Goal: Information Seeking & Learning: Check status

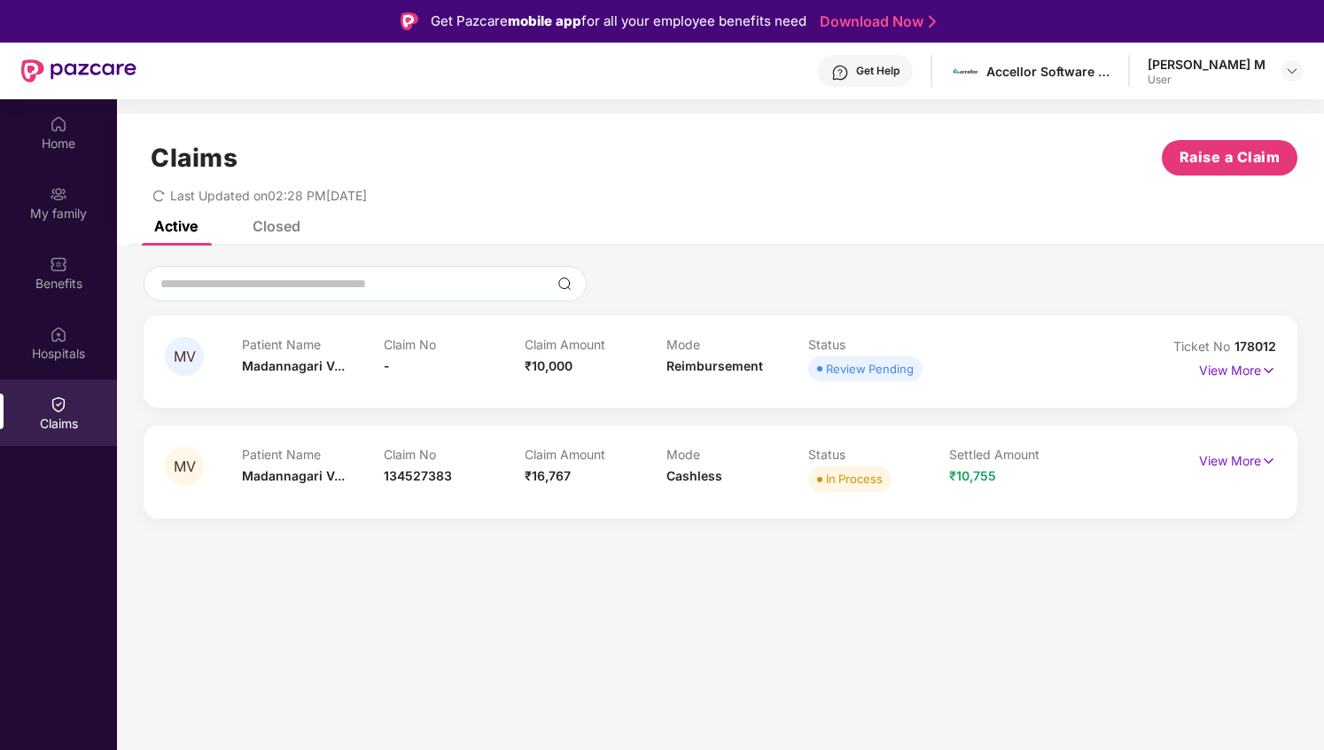
scroll to position [99, 0]
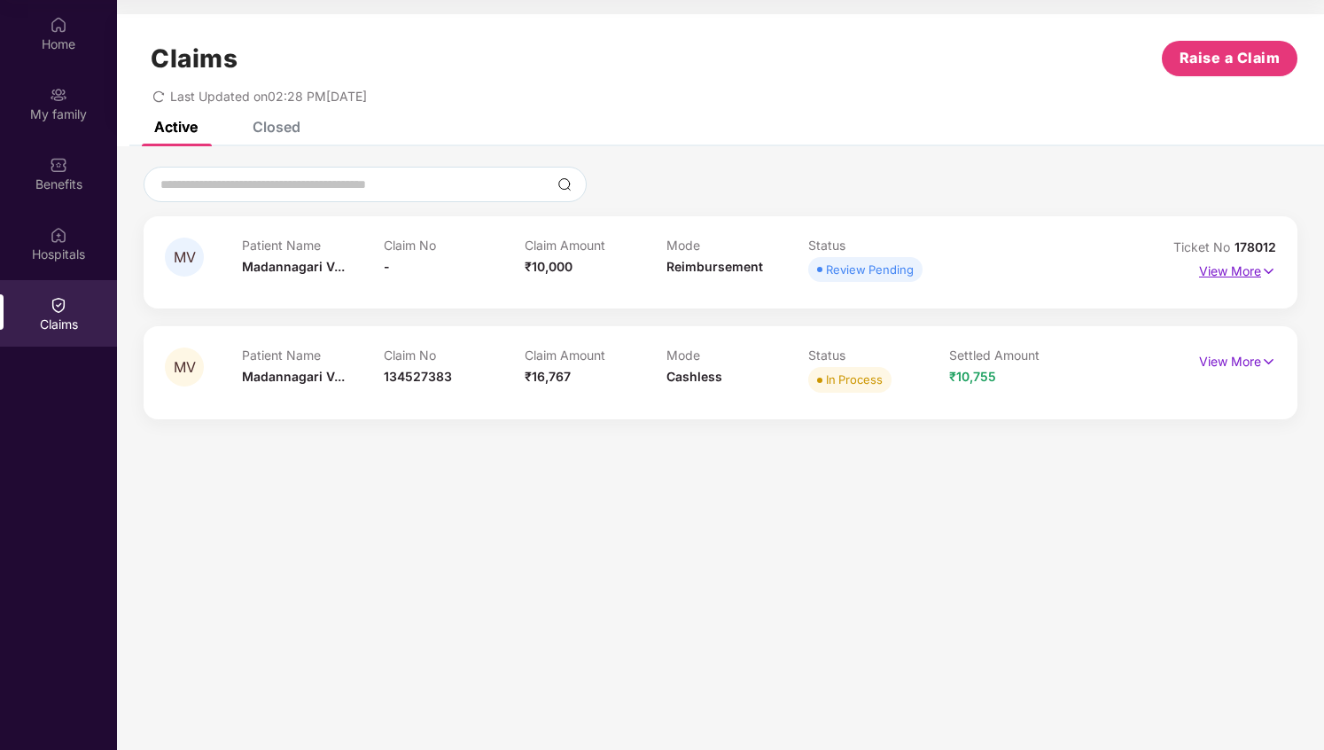
click at [1254, 274] on p "View More" at bounding box center [1237, 269] width 77 height 24
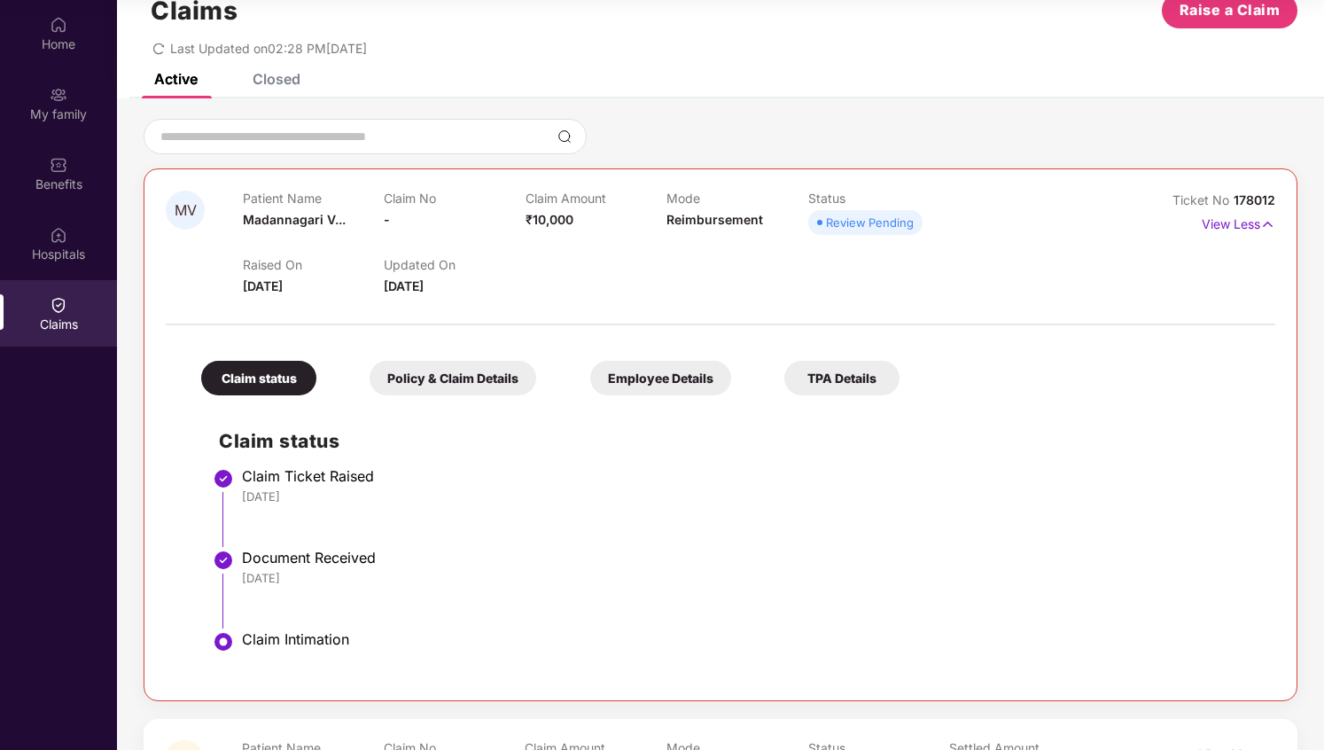
scroll to position [33, 0]
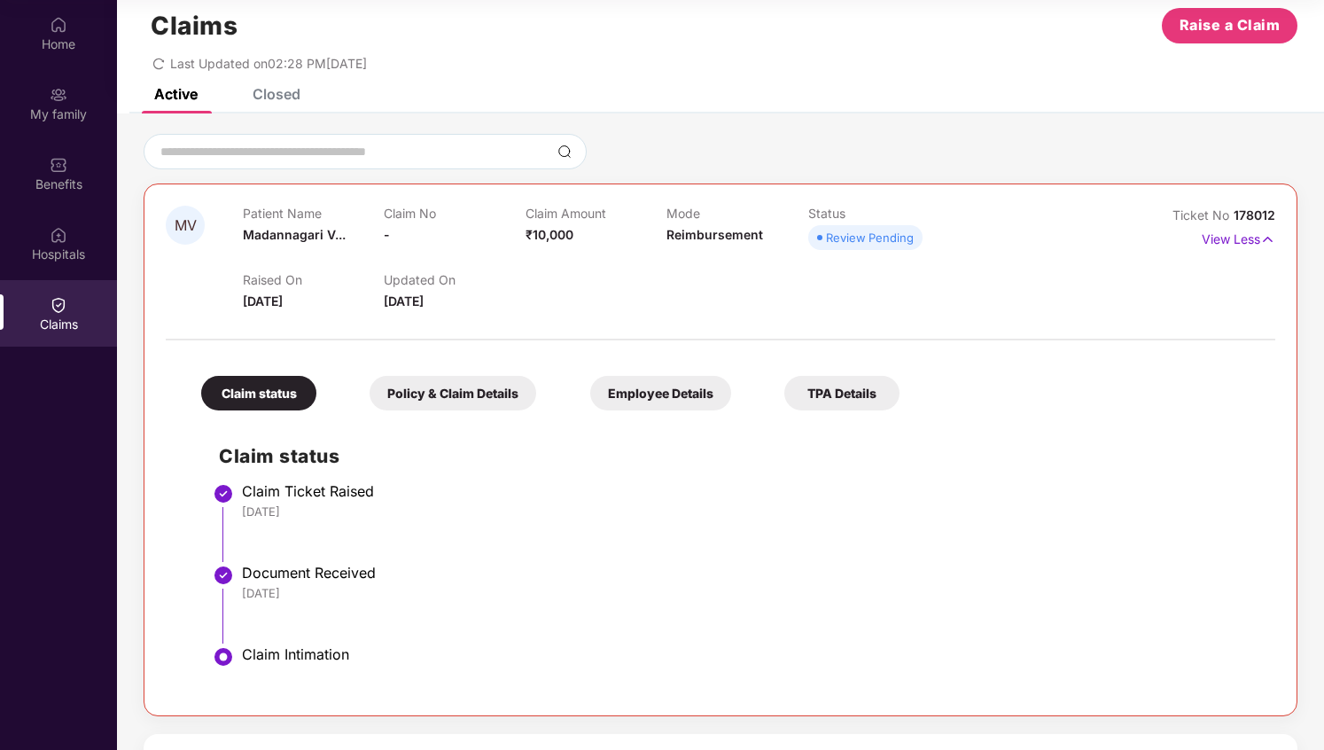
click at [489, 398] on div "Policy & Claim Details" at bounding box center [453, 393] width 167 height 35
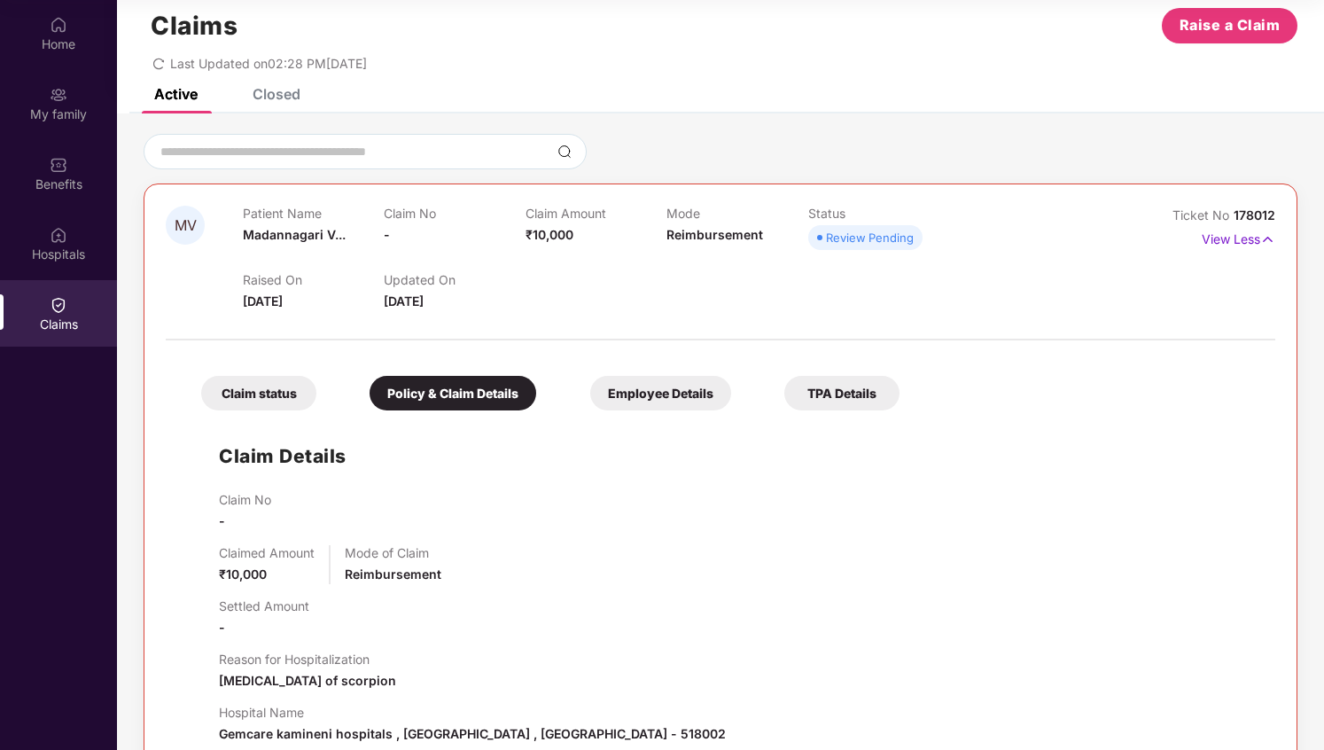
click at [410, 581] on span "Reimbursement" at bounding box center [393, 573] width 97 height 15
click at [395, 546] on p "Mode of Claim" at bounding box center [393, 552] width 97 height 15
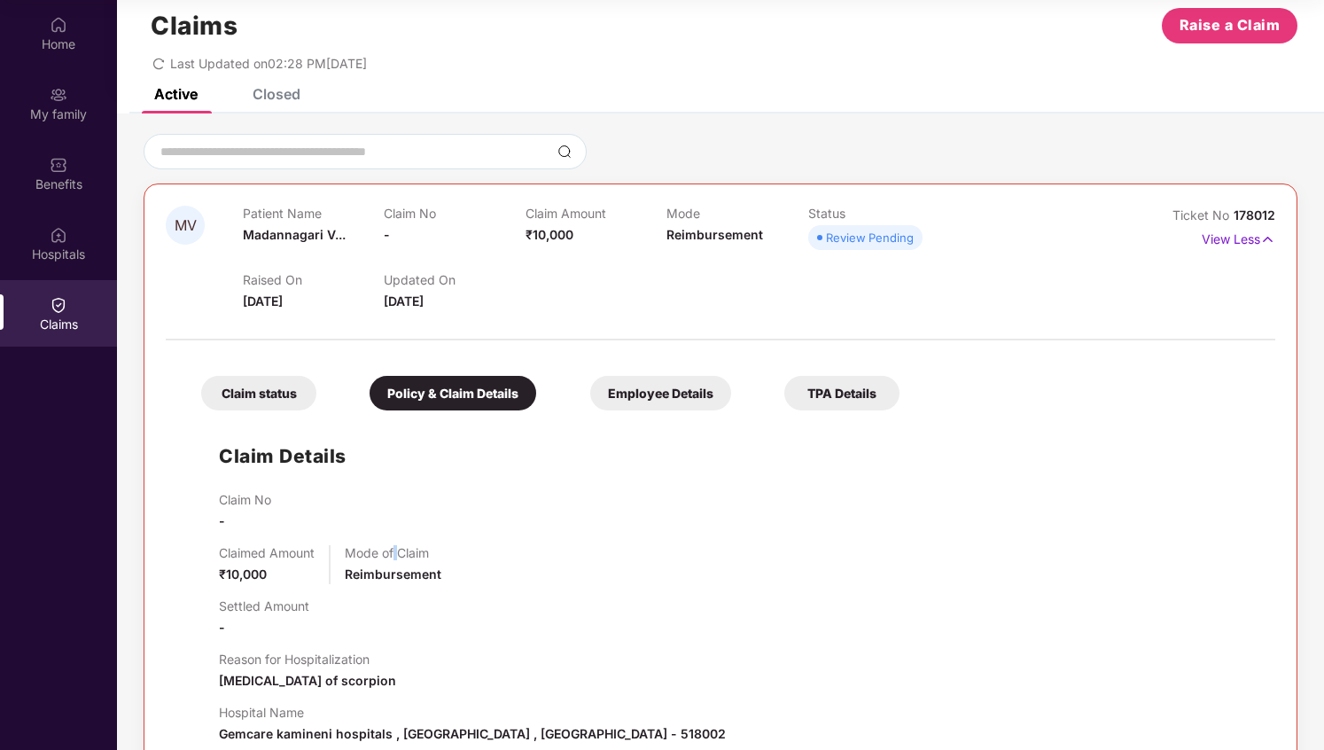
click at [395, 546] on p "Mode of Claim" at bounding box center [393, 552] width 97 height 15
click at [397, 574] on span "Reimbursement" at bounding box center [393, 573] width 97 height 15
click at [711, 398] on div "Employee Details" at bounding box center [660, 393] width 141 height 35
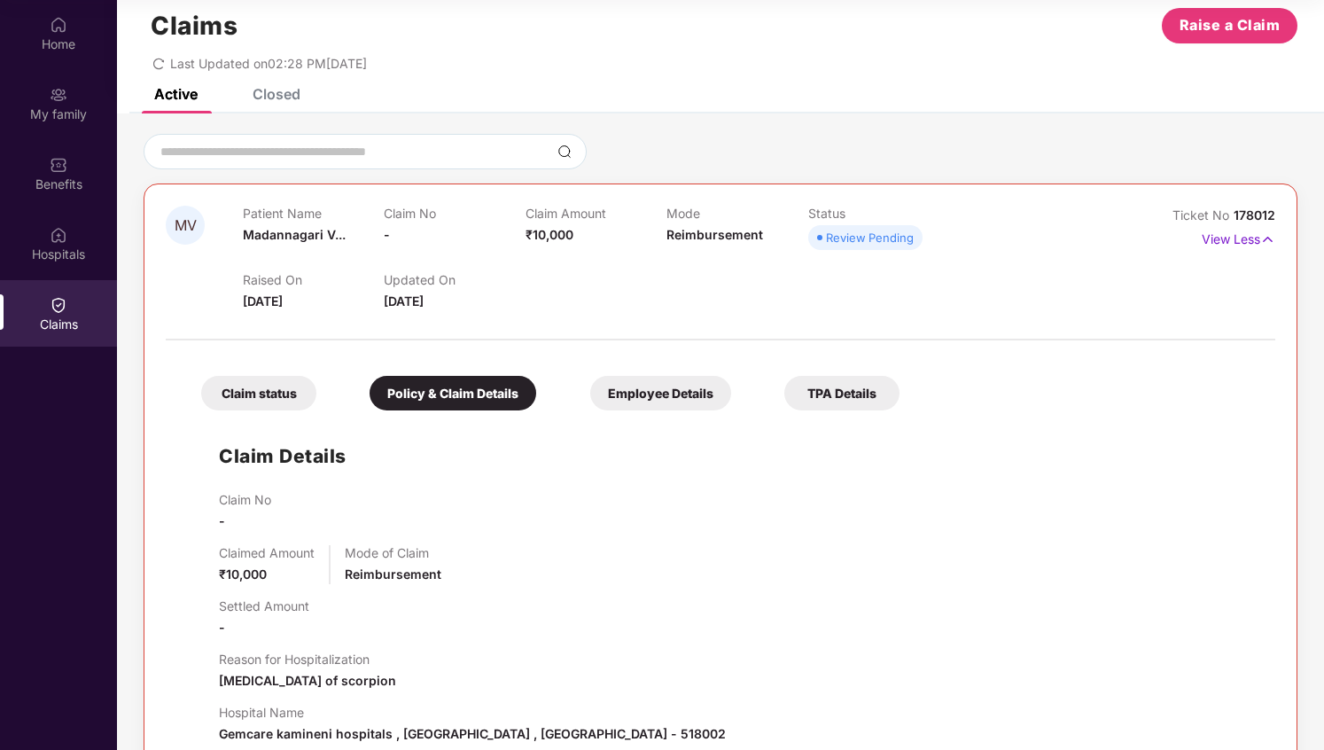
scroll to position [0, 0]
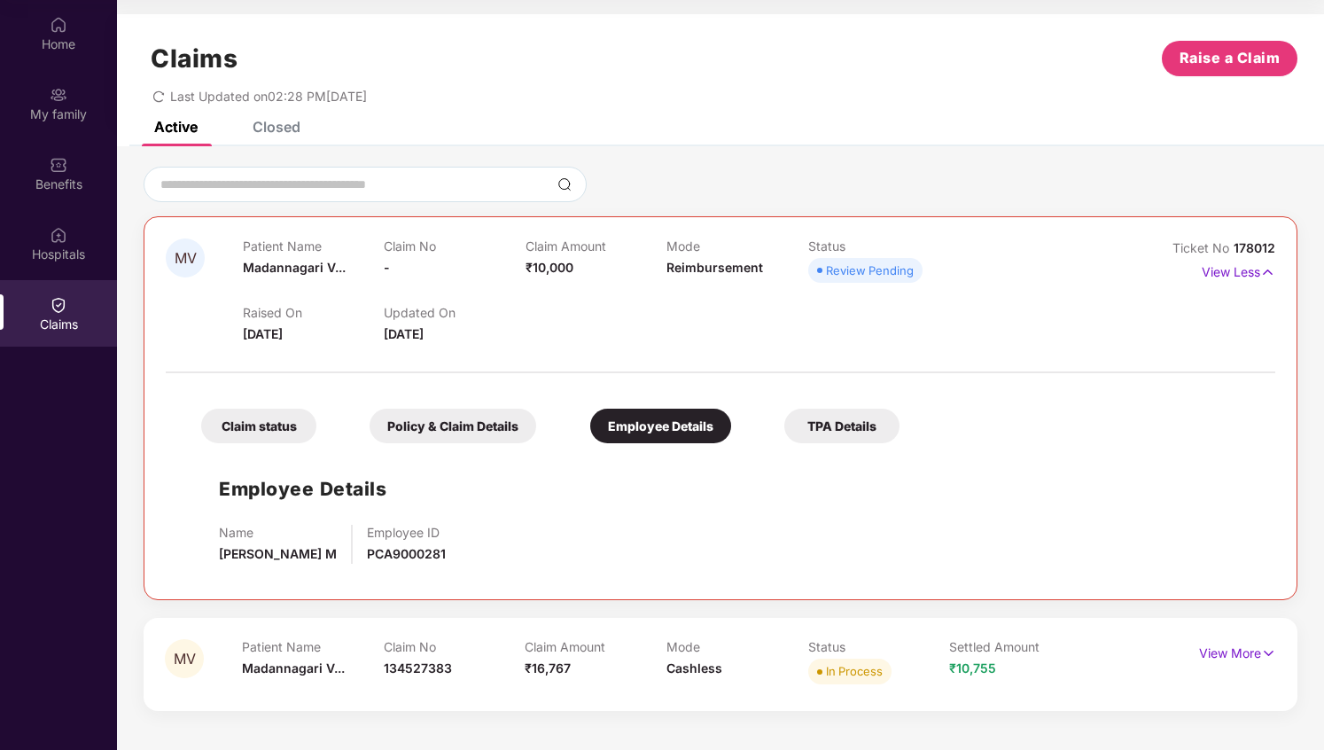
click at [508, 430] on div "Policy & Claim Details" at bounding box center [453, 426] width 167 height 35
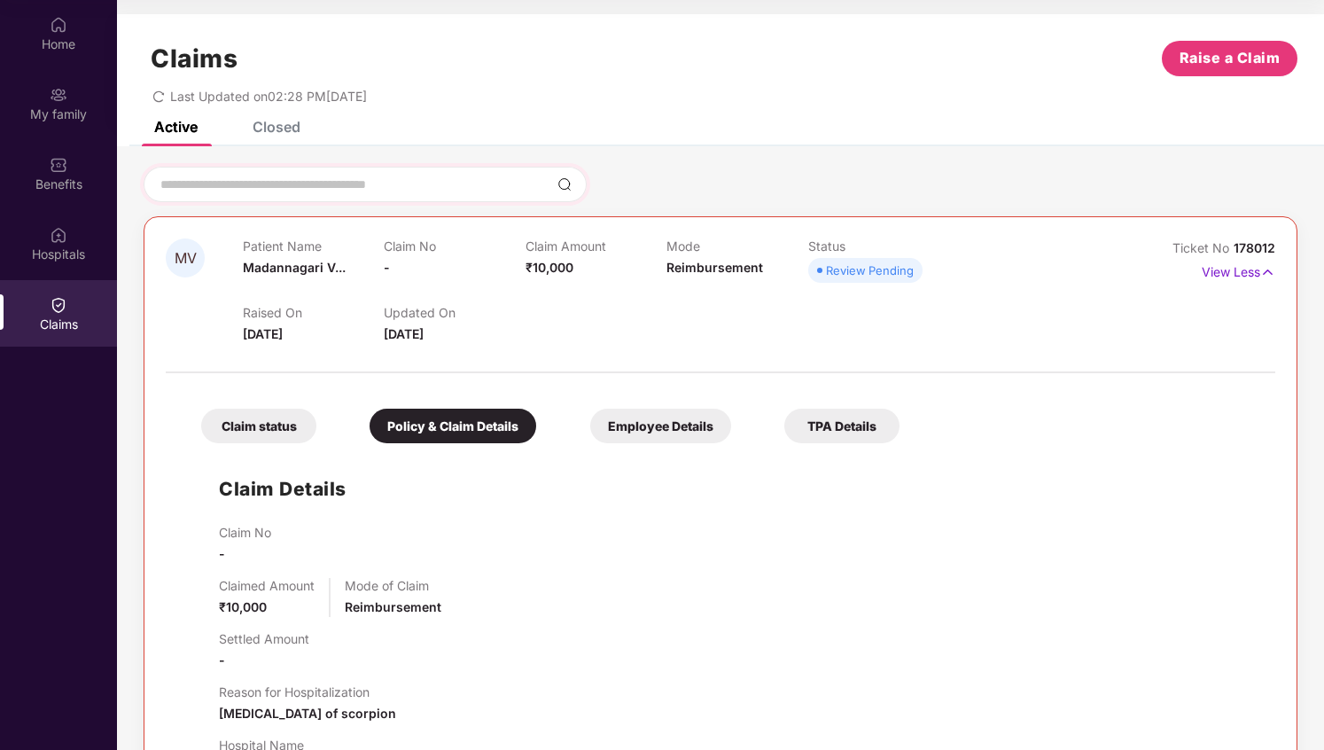
click at [470, 195] on div at bounding box center [365, 184] width 443 height 35
click at [507, 189] on input at bounding box center [355, 185] width 392 height 19
click at [510, 177] on input at bounding box center [355, 185] width 392 height 19
click at [287, 129] on div "Closed" at bounding box center [277, 127] width 48 height 18
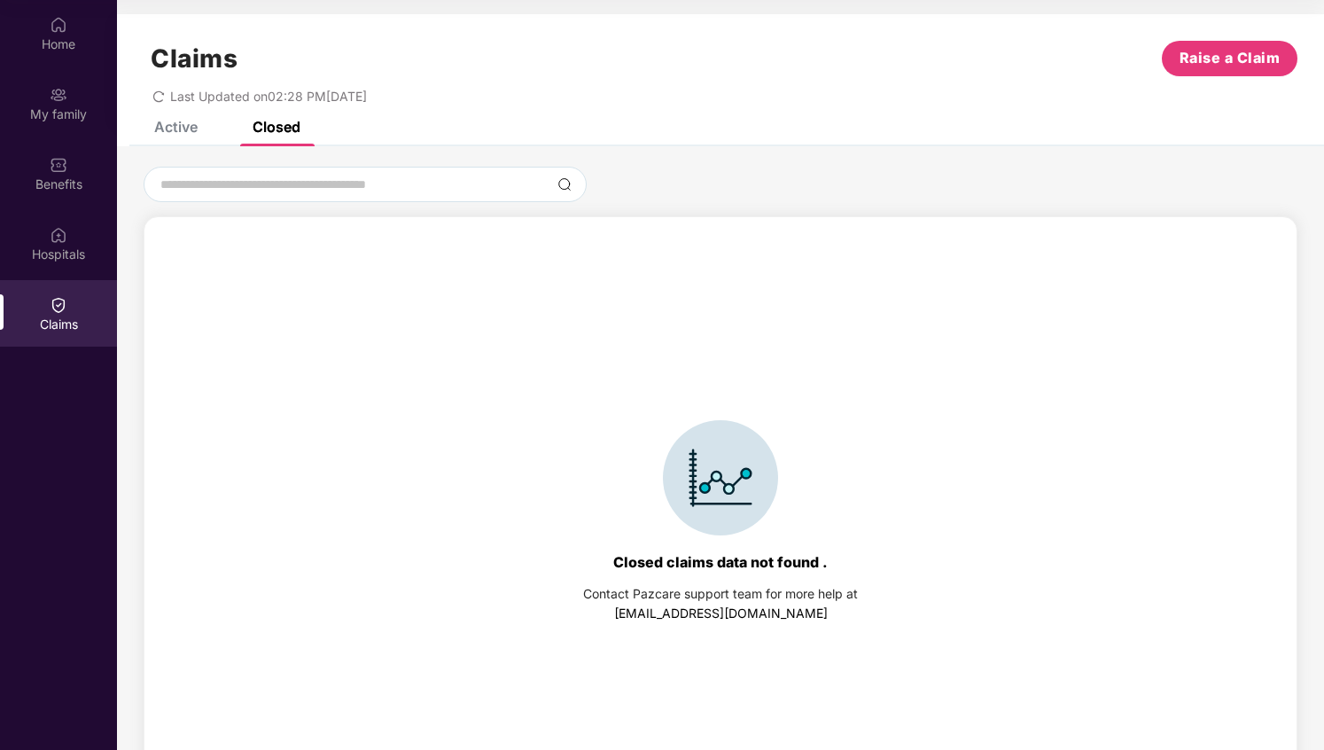
click at [191, 129] on div "Active" at bounding box center [175, 127] width 43 height 18
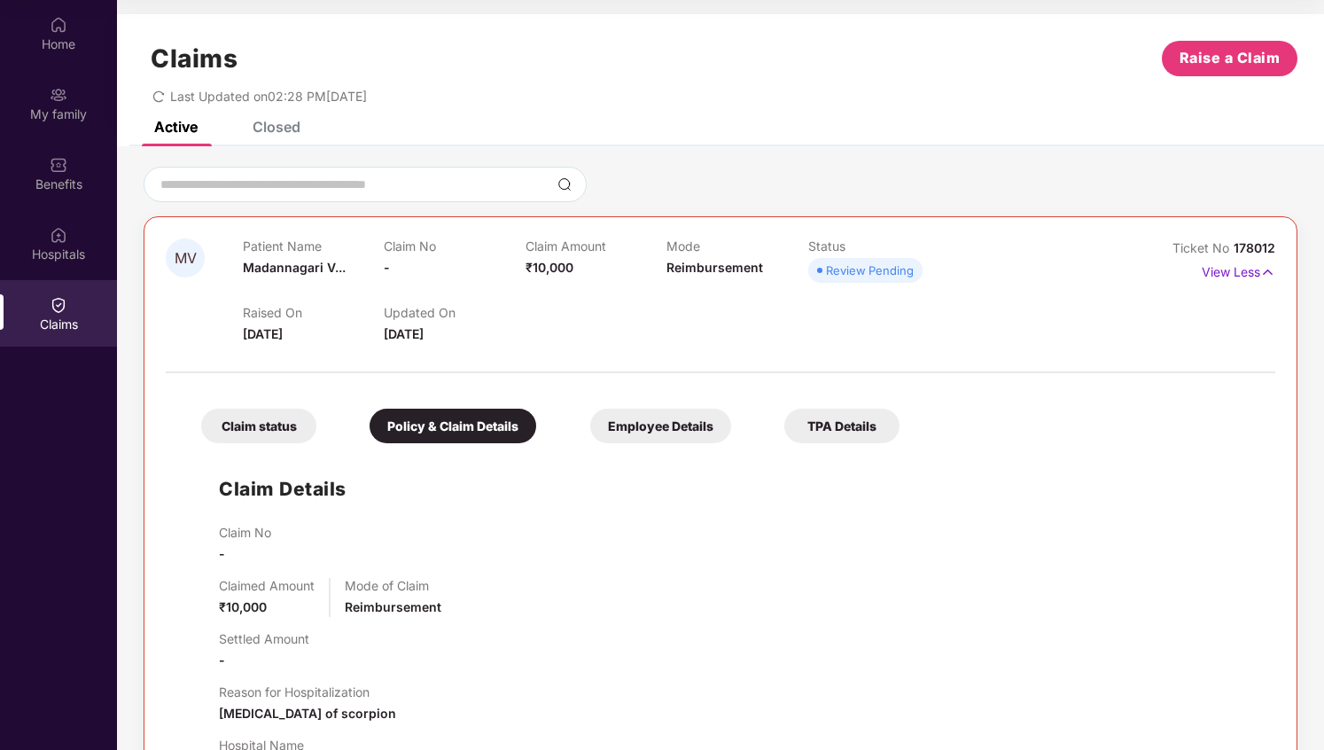
click at [621, 436] on div "Employee Details" at bounding box center [660, 426] width 141 height 35
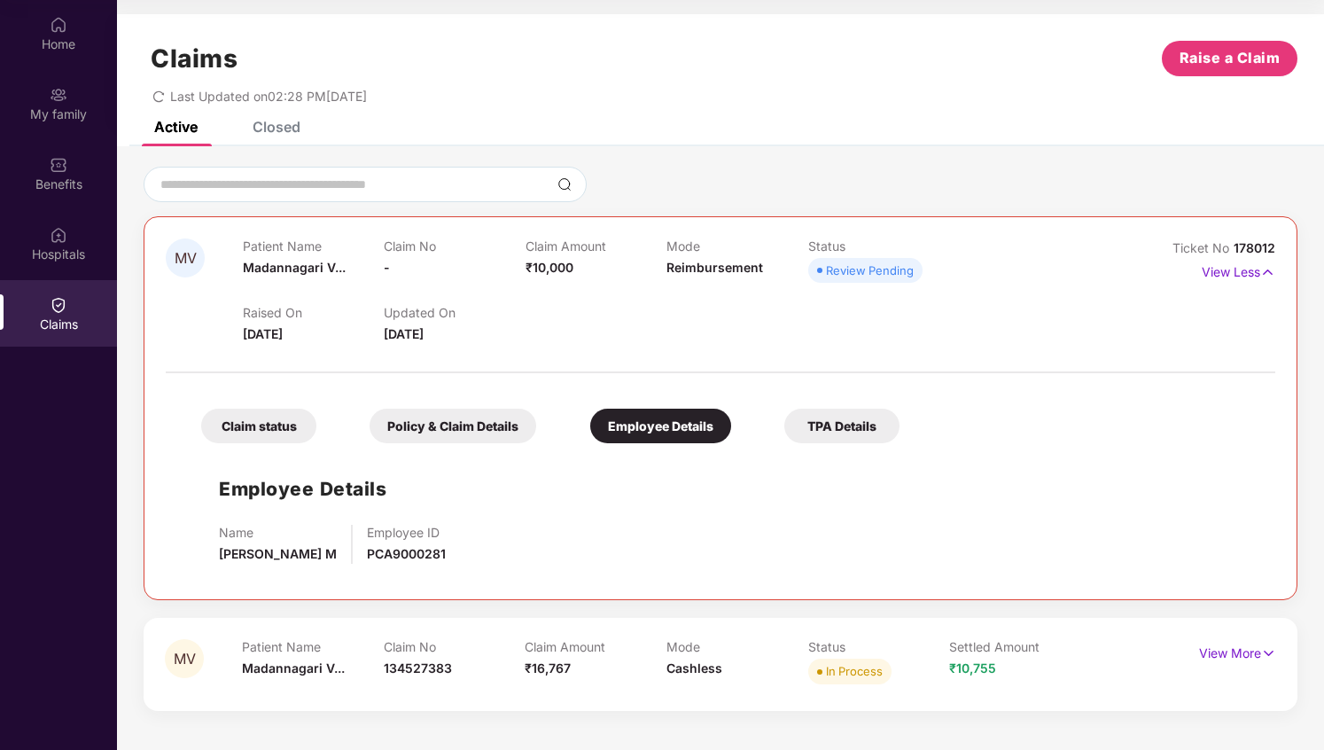
click at [402, 561] on span "PCA9000281" at bounding box center [406, 553] width 79 height 15
click at [558, 514] on div "Employee Details Name [PERSON_NAME] M Employee ID PCA9000281" at bounding box center [721, 515] width 1074 height 126
click at [854, 412] on div "TPA Details" at bounding box center [842, 426] width 115 height 35
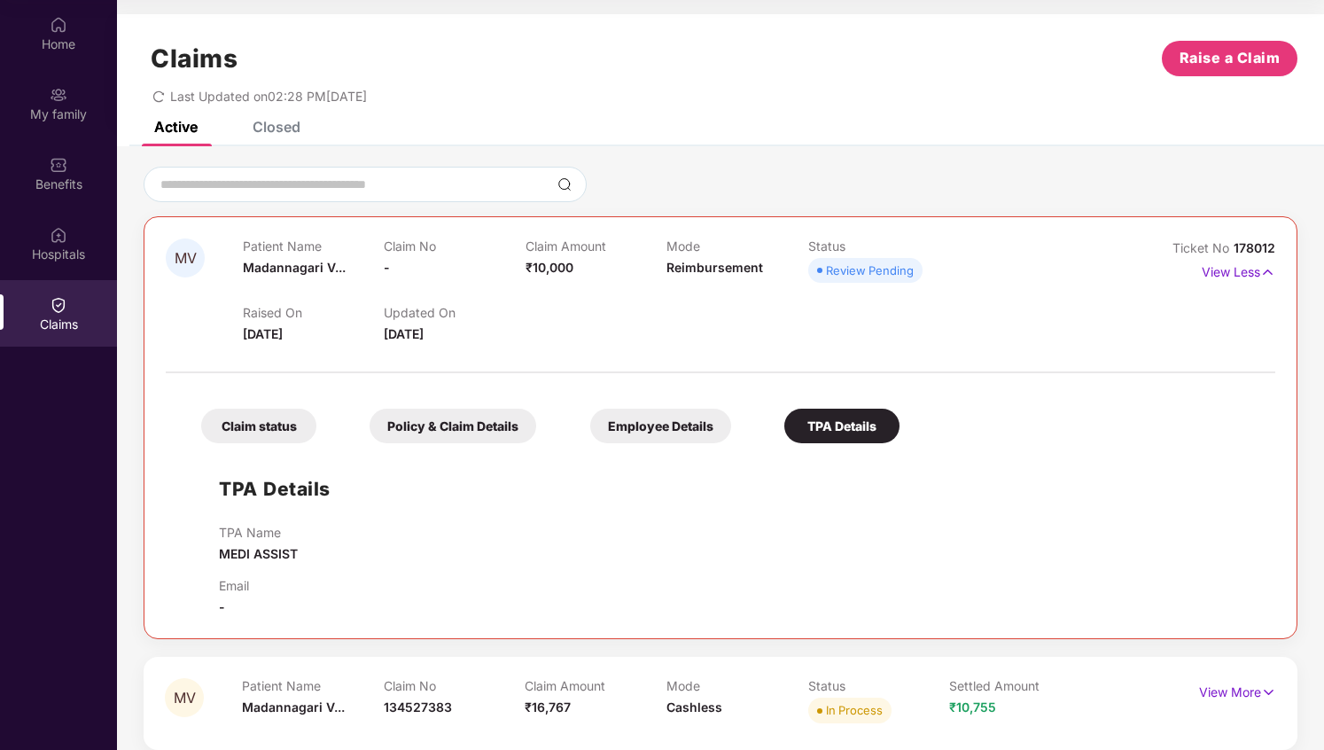
scroll to position [18, 0]
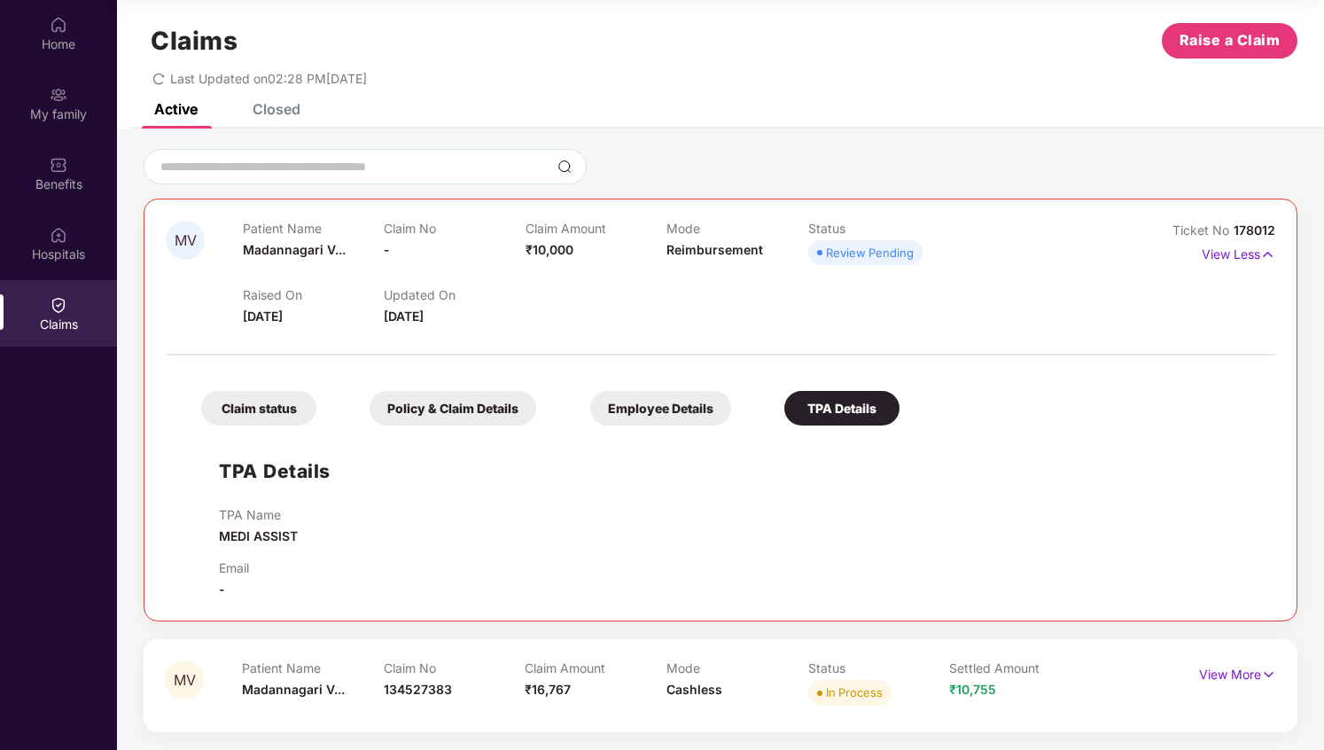
click at [551, 691] on span "₹16,767" at bounding box center [548, 689] width 46 height 15
click at [603, 688] on div "Claim Amount ₹16,767" at bounding box center [596, 684] width 142 height 49
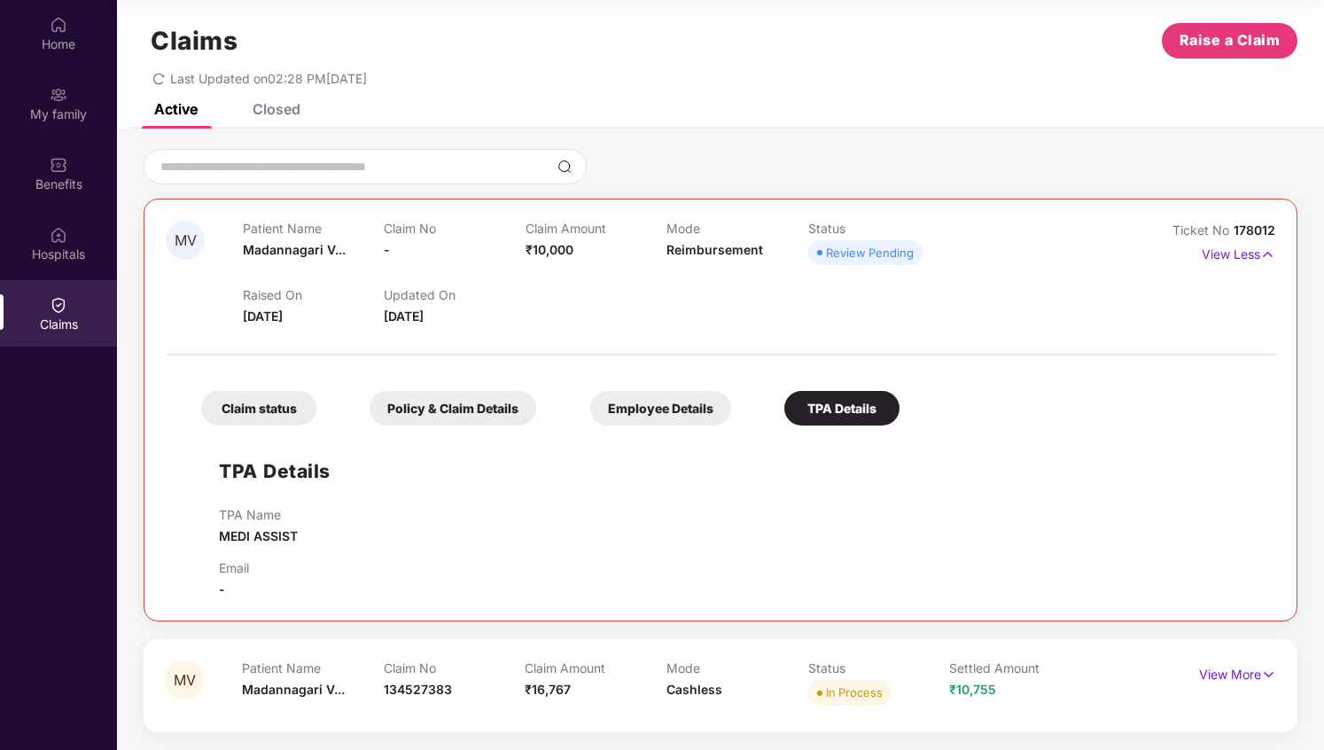
click at [689, 675] on p "Mode" at bounding box center [738, 667] width 142 height 15
click at [691, 699] on div "Mode Cashless" at bounding box center [738, 684] width 142 height 49
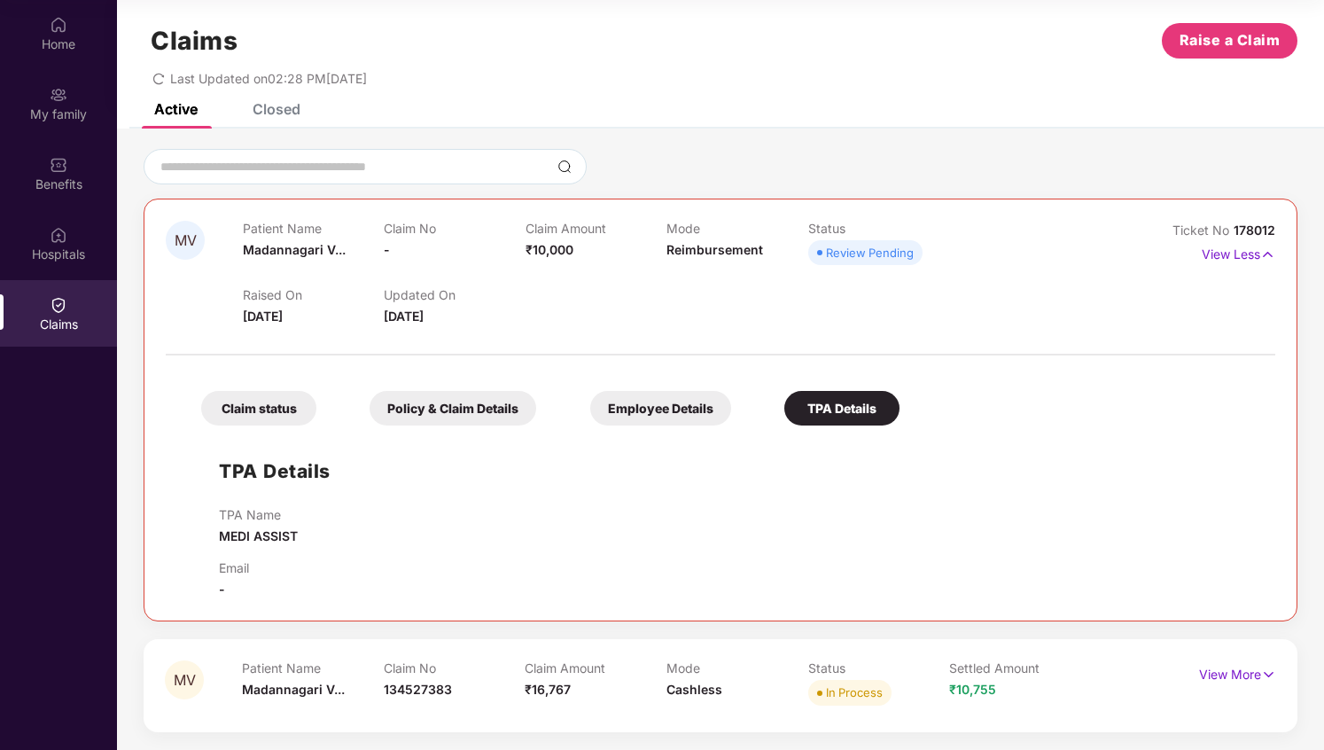
click at [691, 699] on div "Mode Cashless" at bounding box center [738, 684] width 142 height 49
click at [543, 691] on span "₹16,767" at bounding box center [548, 689] width 46 height 15
click at [424, 699] on div "Claim No 134527383" at bounding box center [455, 684] width 142 height 49
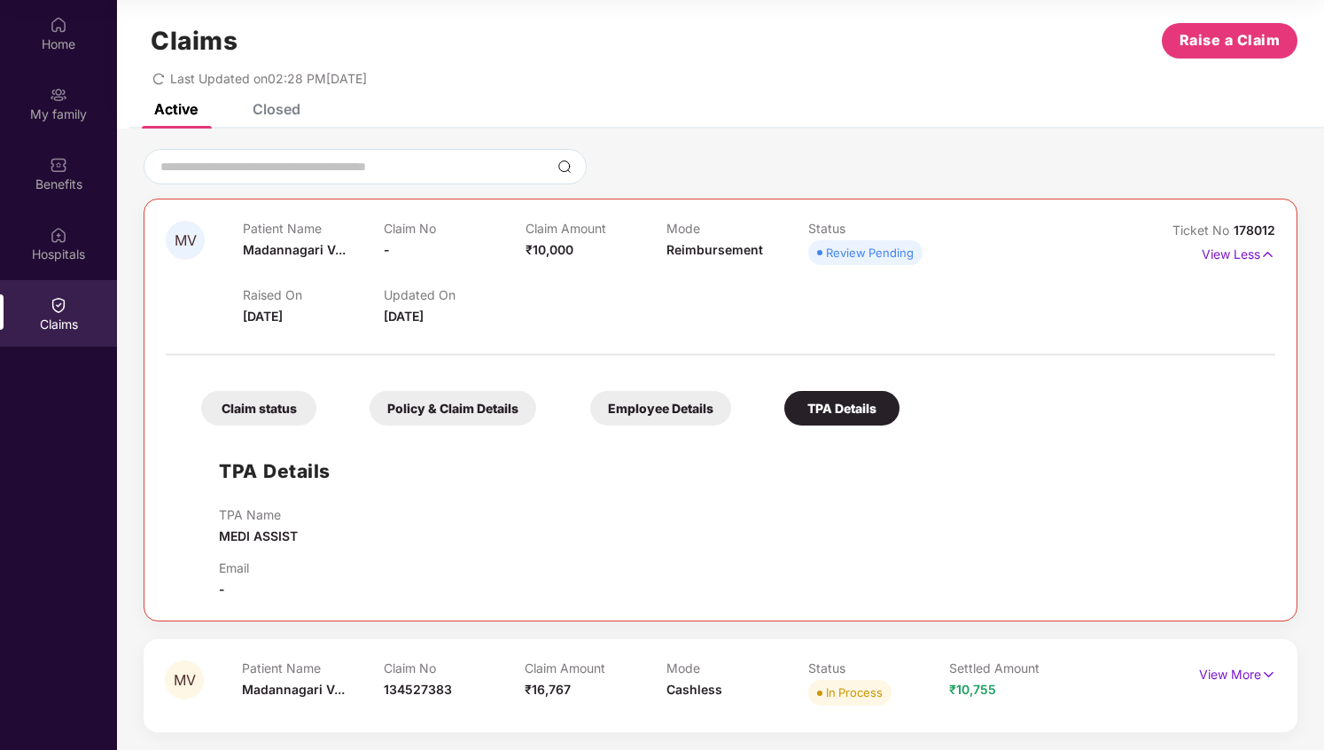
click at [424, 699] on div "Claim No 134527383" at bounding box center [455, 684] width 142 height 49
click at [309, 697] on span "Madannagari V..." at bounding box center [293, 689] width 103 height 15
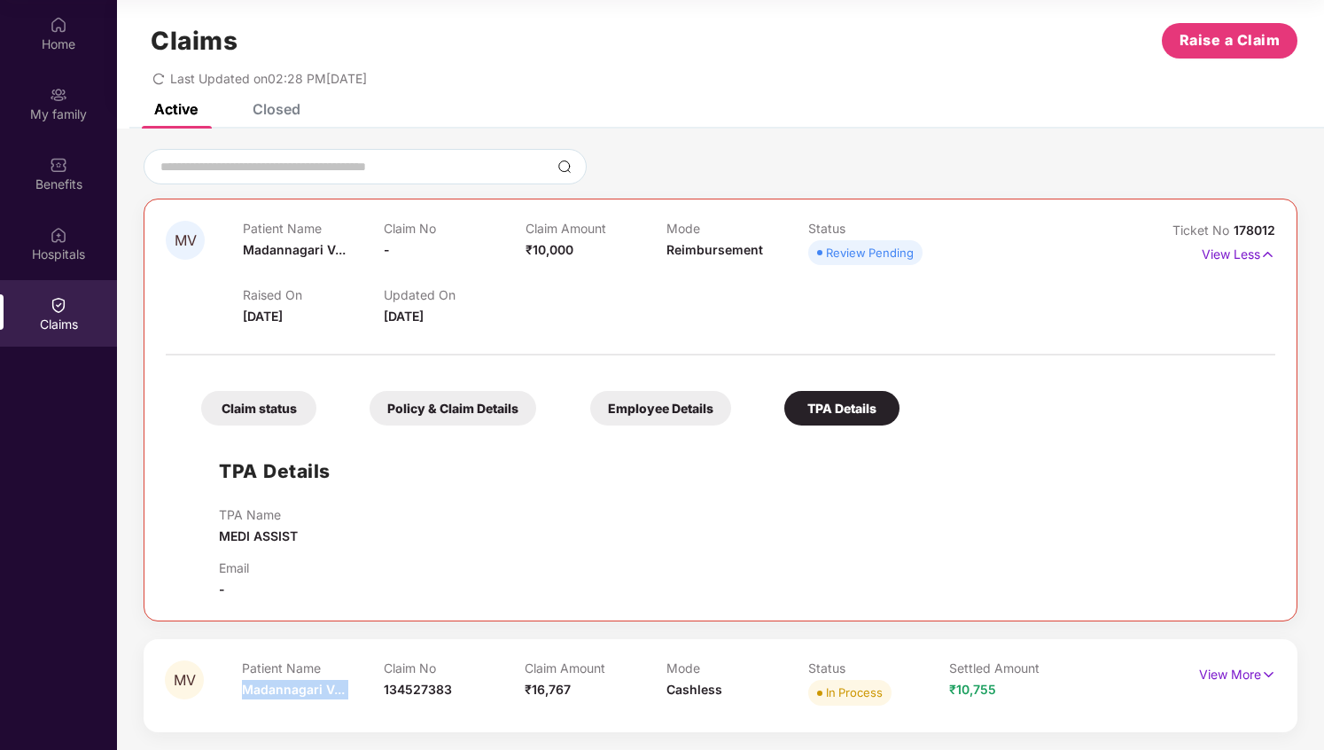
click at [356, 686] on div "Patient Name [PERSON_NAME] V..." at bounding box center [313, 684] width 142 height 49
click at [312, 249] on span "Madannagari V..." at bounding box center [294, 249] width 103 height 15
click at [434, 251] on div "Claim No -" at bounding box center [454, 245] width 141 height 49
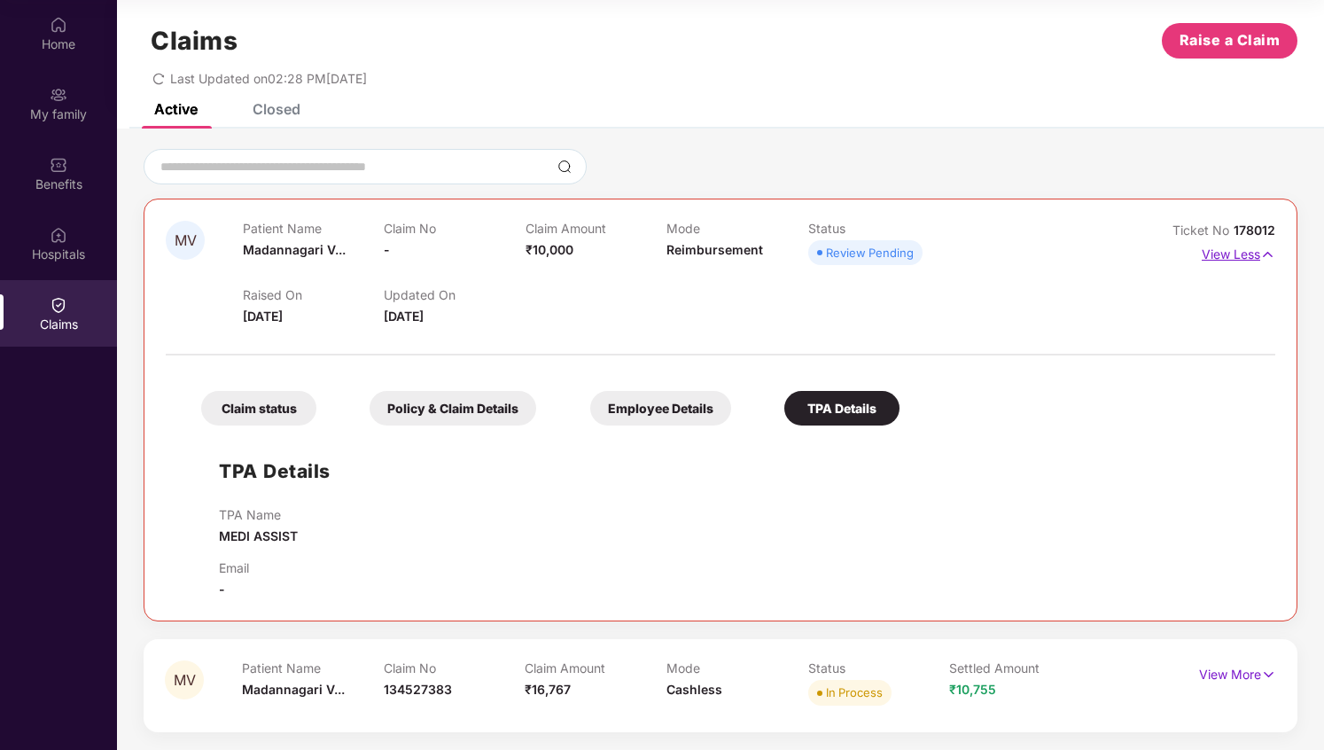
click at [1239, 251] on p "View Less" at bounding box center [1239, 252] width 74 height 24
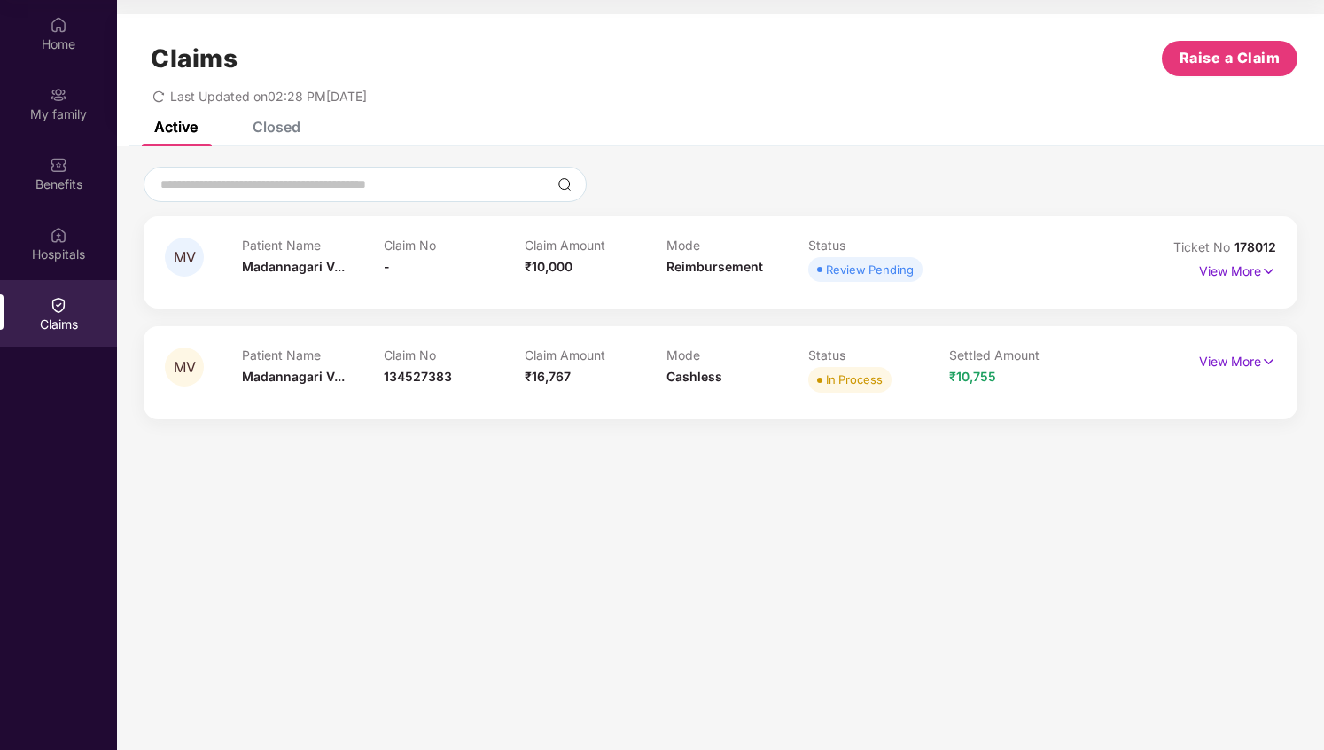
scroll to position [0, 0]
click at [47, 262] on div "Hospitals" at bounding box center [58, 255] width 117 height 18
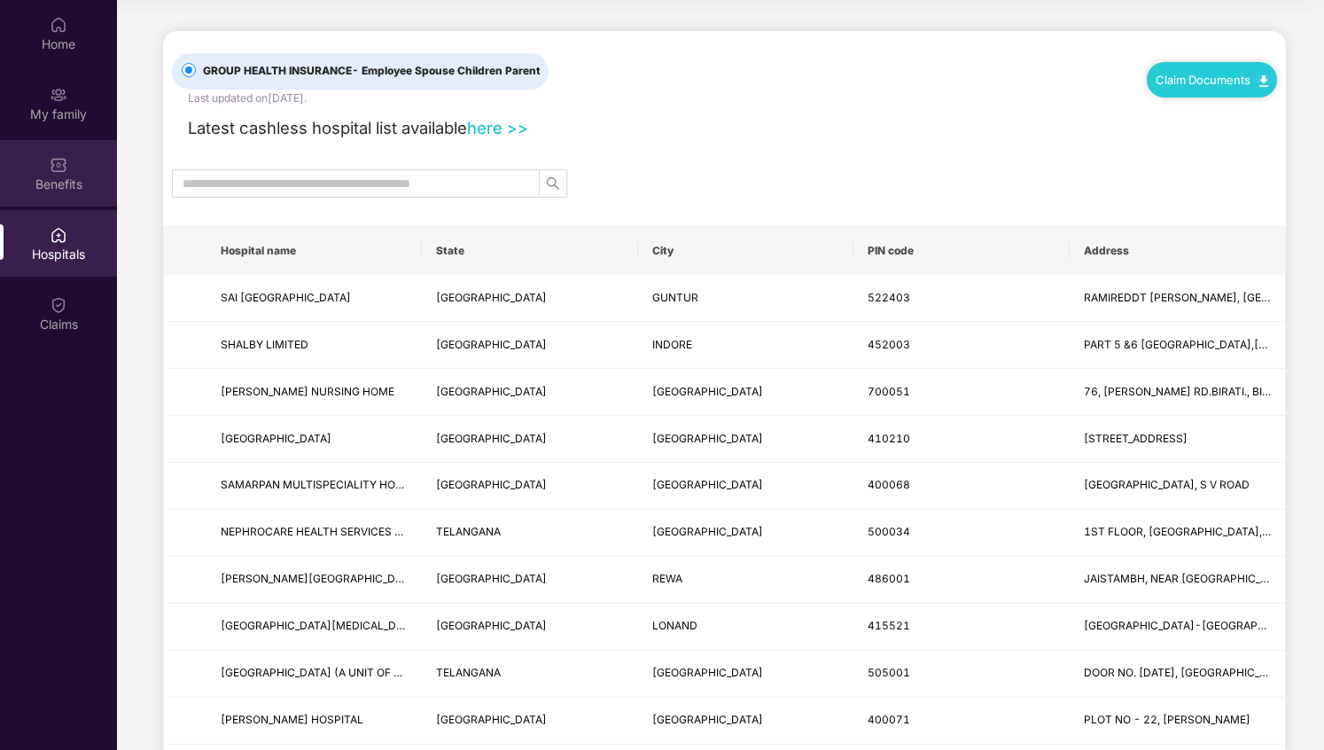
click at [61, 190] on div "Benefits" at bounding box center [58, 185] width 117 height 18
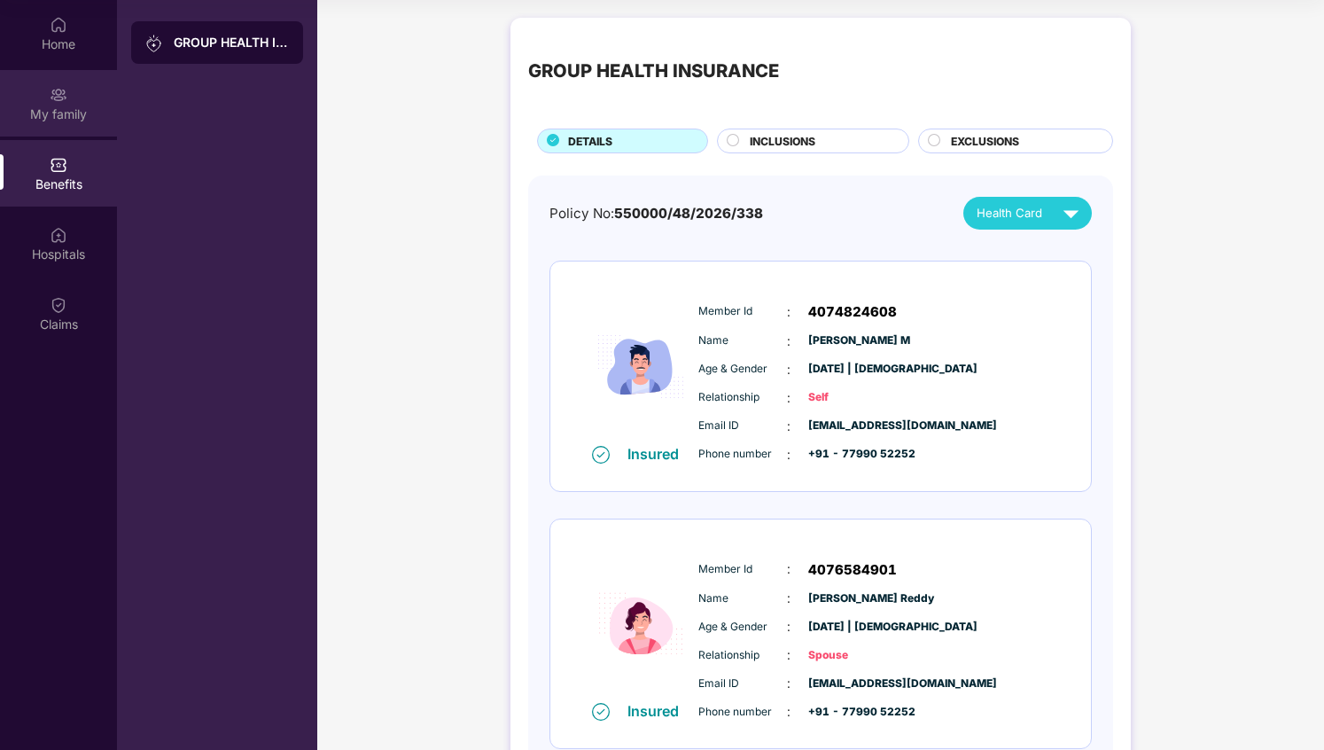
click at [61, 102] on img at bounding box center [59, 95] width 18 height 18
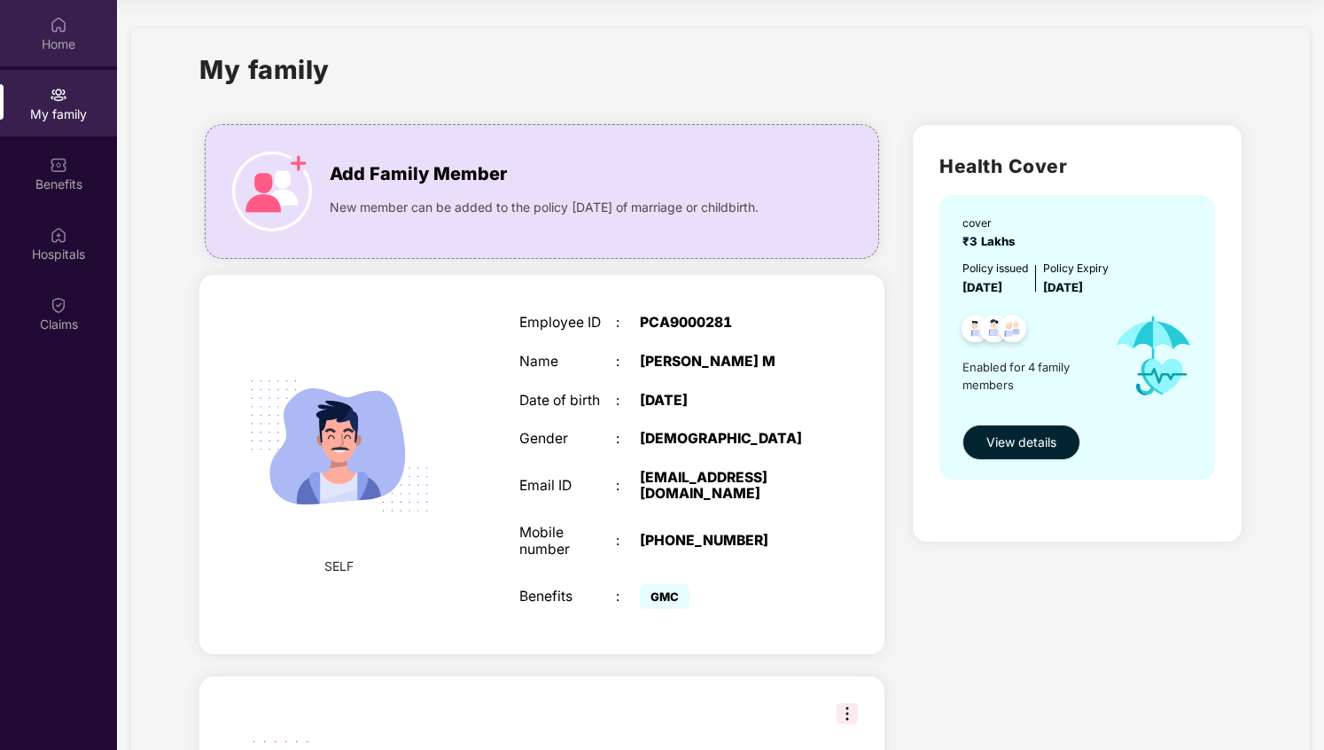
click at [61, 37] on div "Home" at bounding box center [58, 44] width 117 height 18
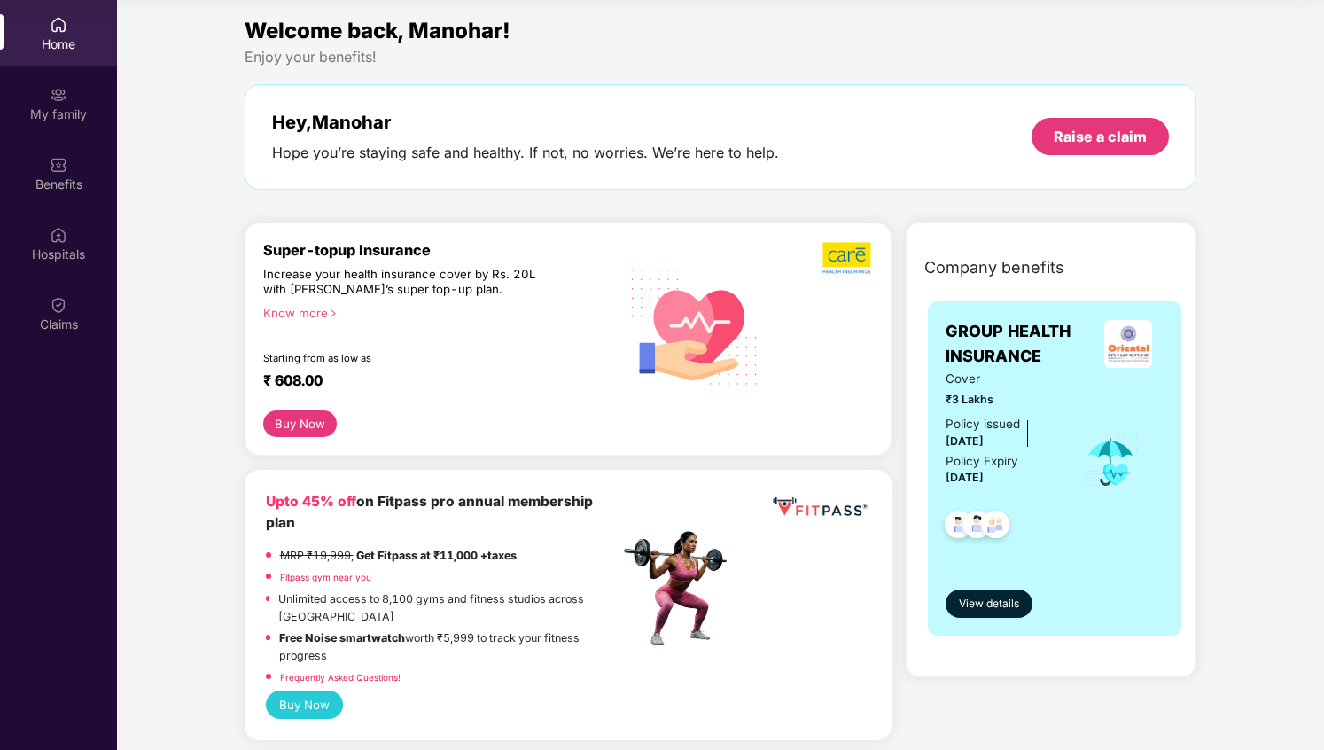
click at [74, 116] on div "My family" at bounding box center [58, 114] width 117 height 18
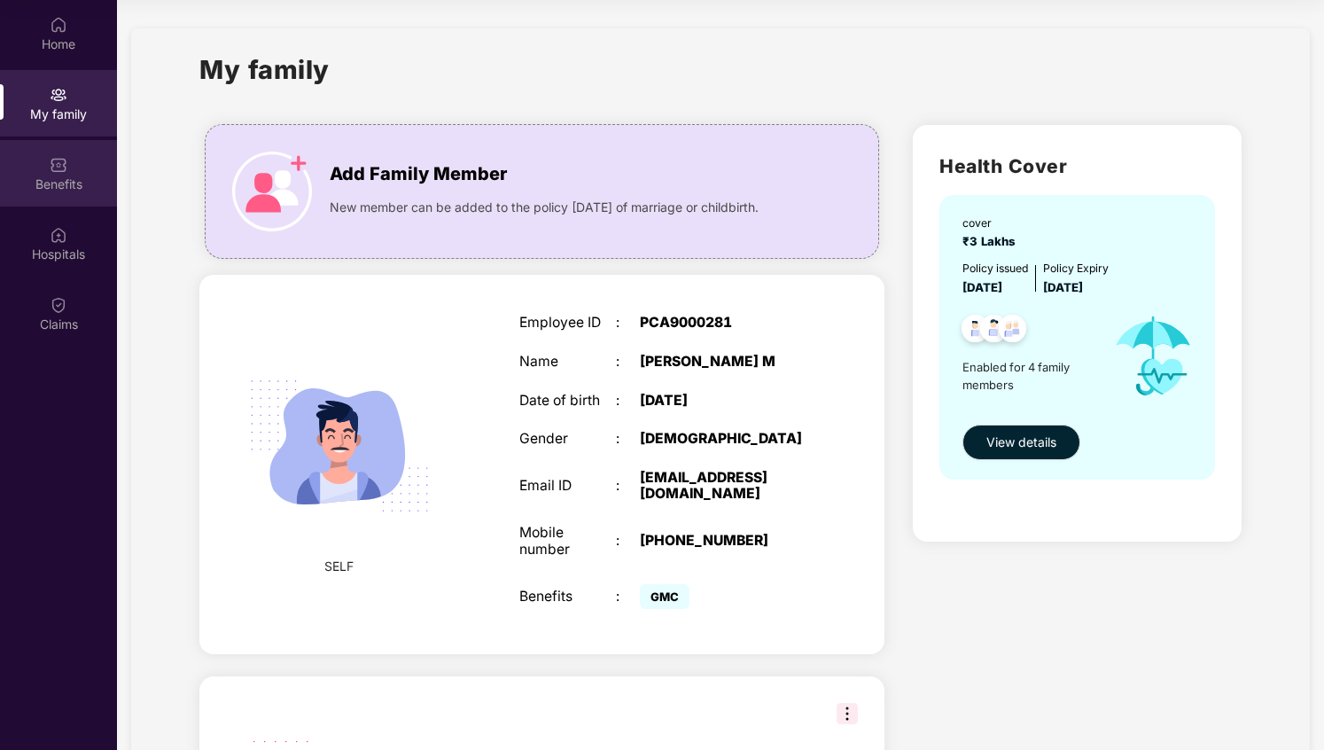
click at [74, 180] on div "Benefits" at bounding box center [58, 185] width 117 height 18
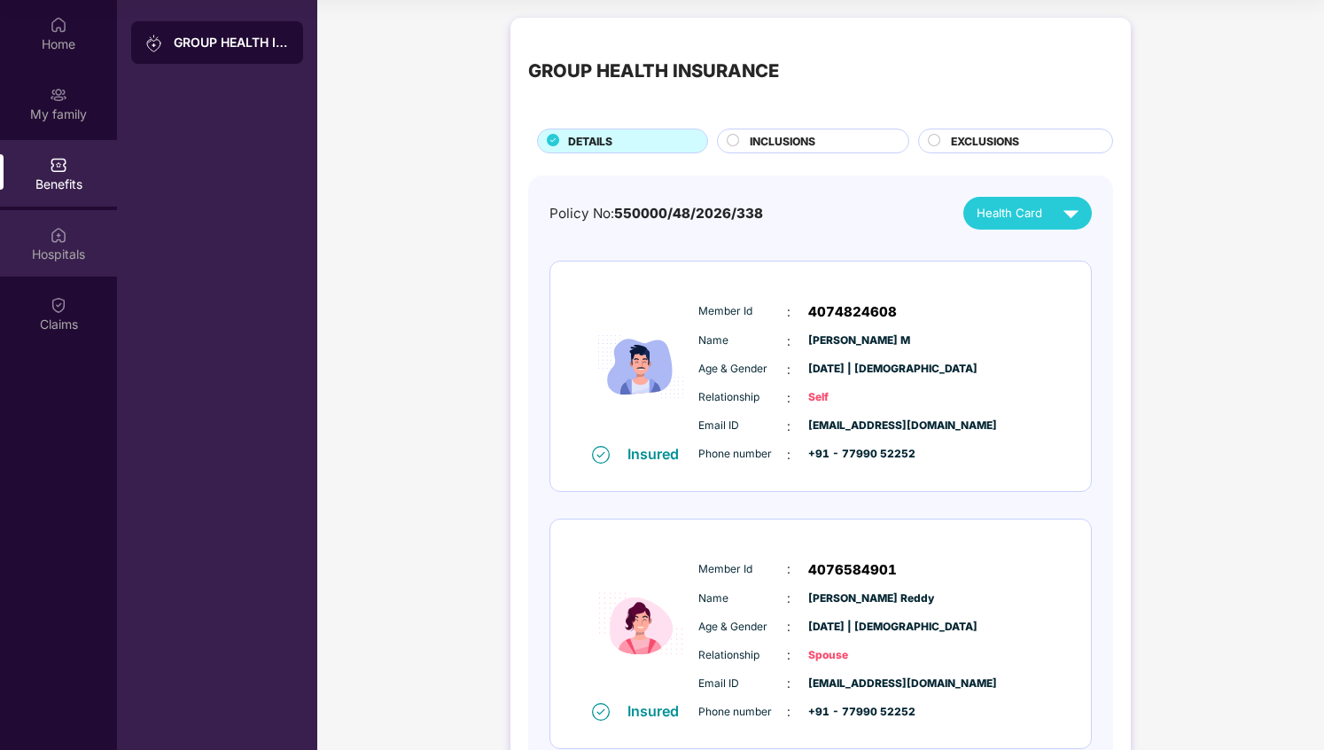
click at [75, 229] on div "Hospitals" at bounding box center [58, 243] width 117 height 66
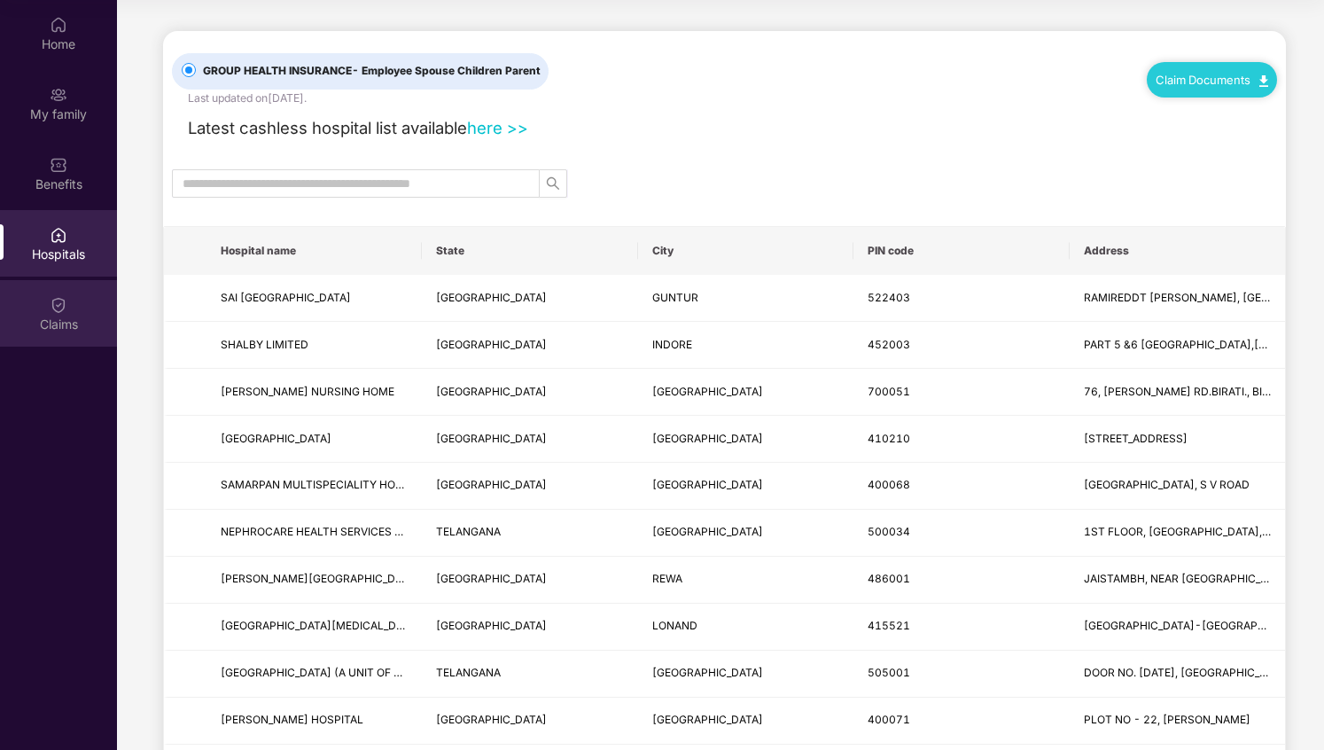
click at [71, 317] on div "Claims" at bounding box center [58, 325] width 117 height 18
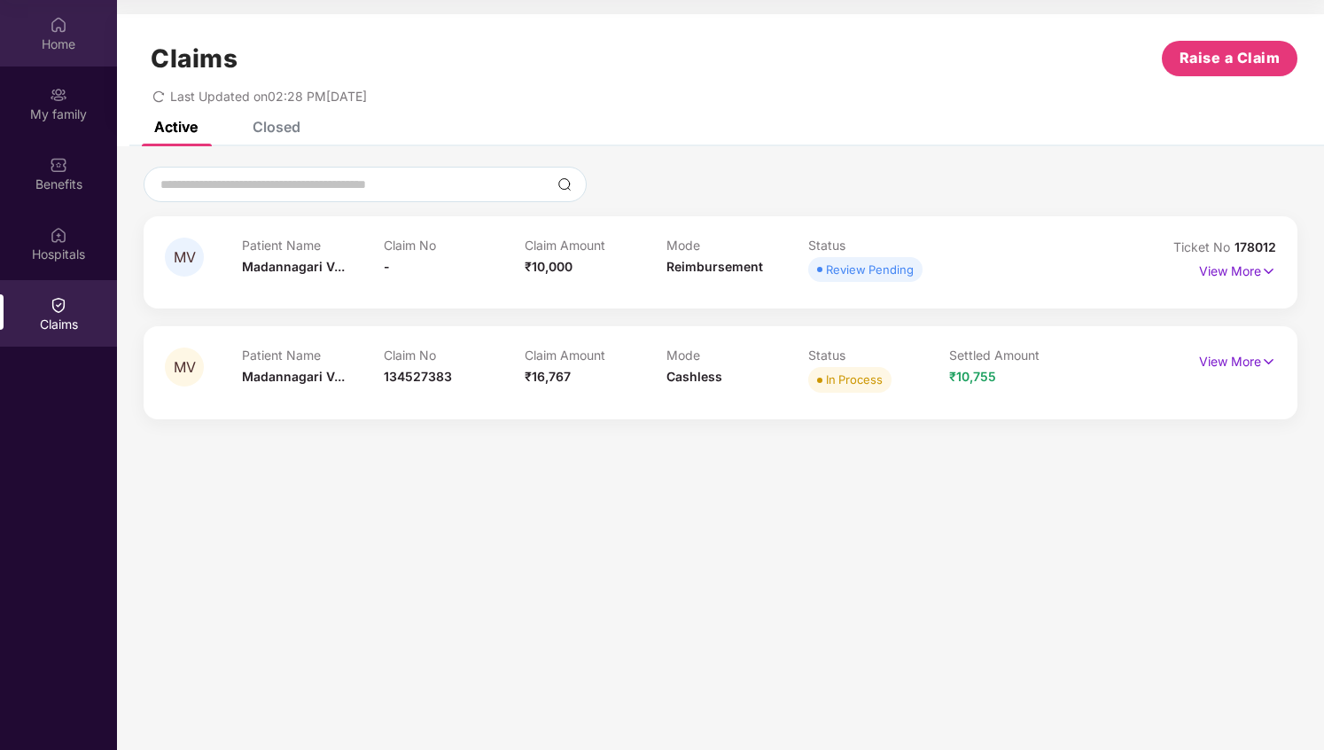
click at [69, 54] on div "Home" at bounding box center [58, 33] width 117 height 66
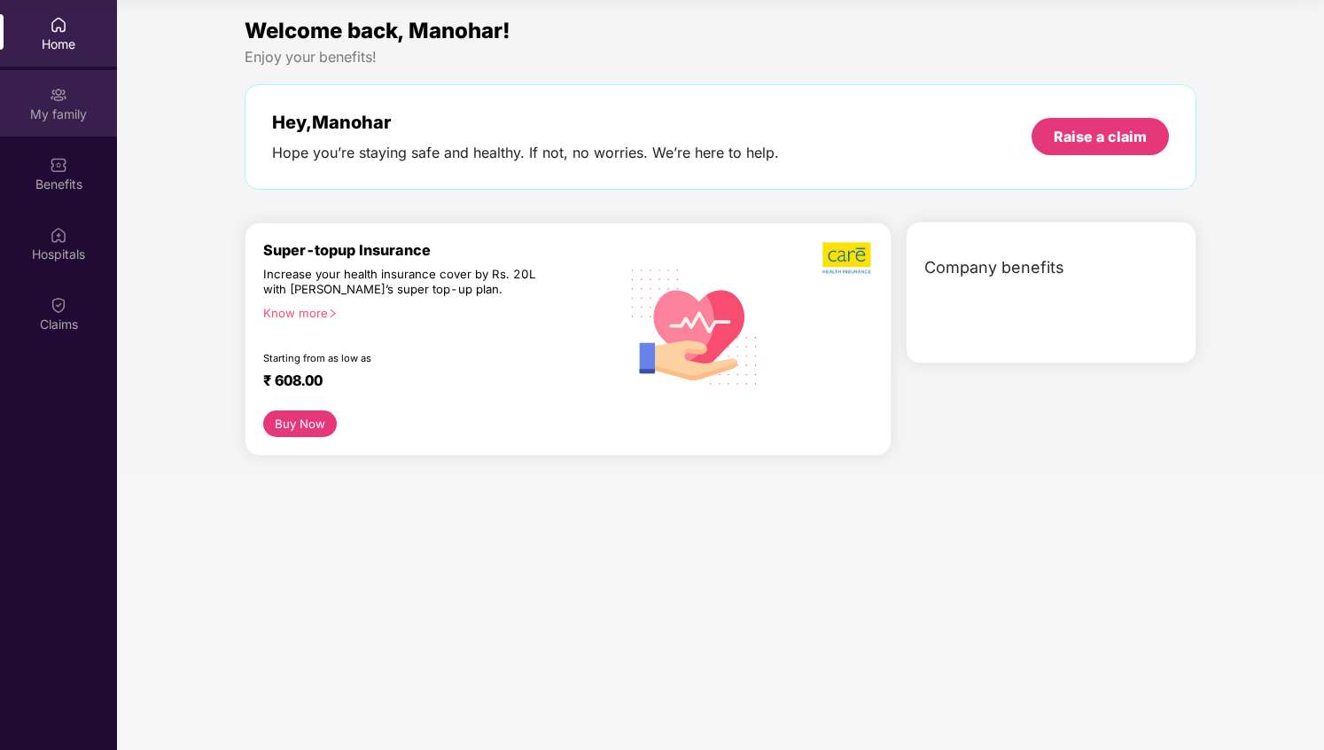
click at [72, 91] on div "My family" at bounding box center [58, 103] width 117 height 66
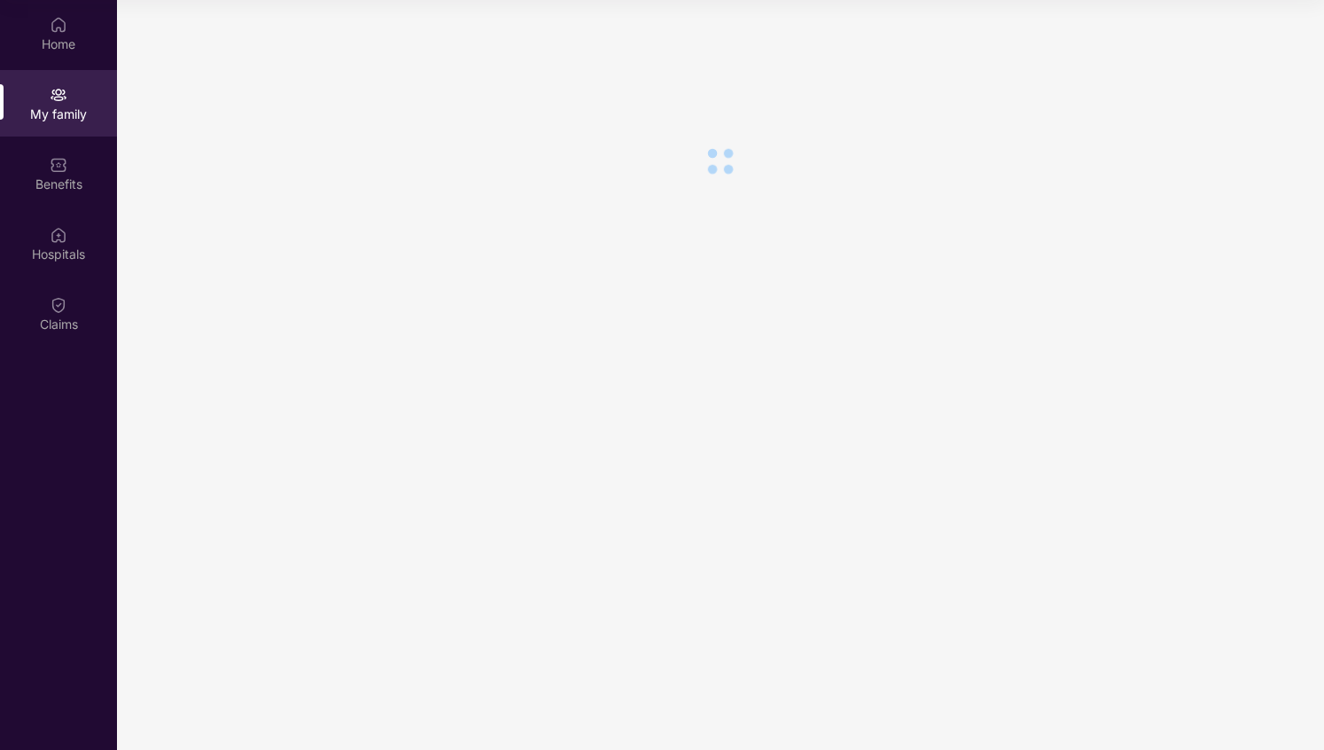
click at [68, 136] on div "My family" at bounding box center [58, 103] width 117 height 66
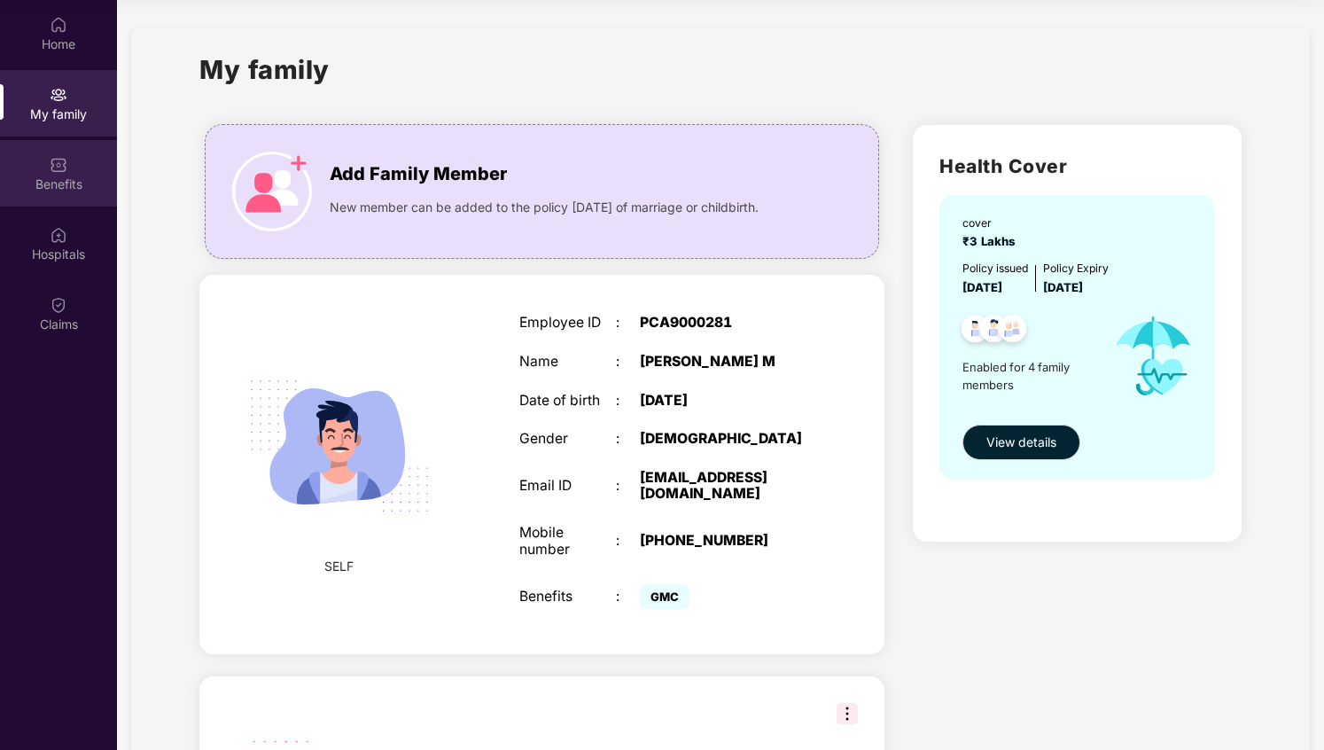
click at [68, 168] on div "Benefits" at bounding box center [58, 173] width 117 height 66
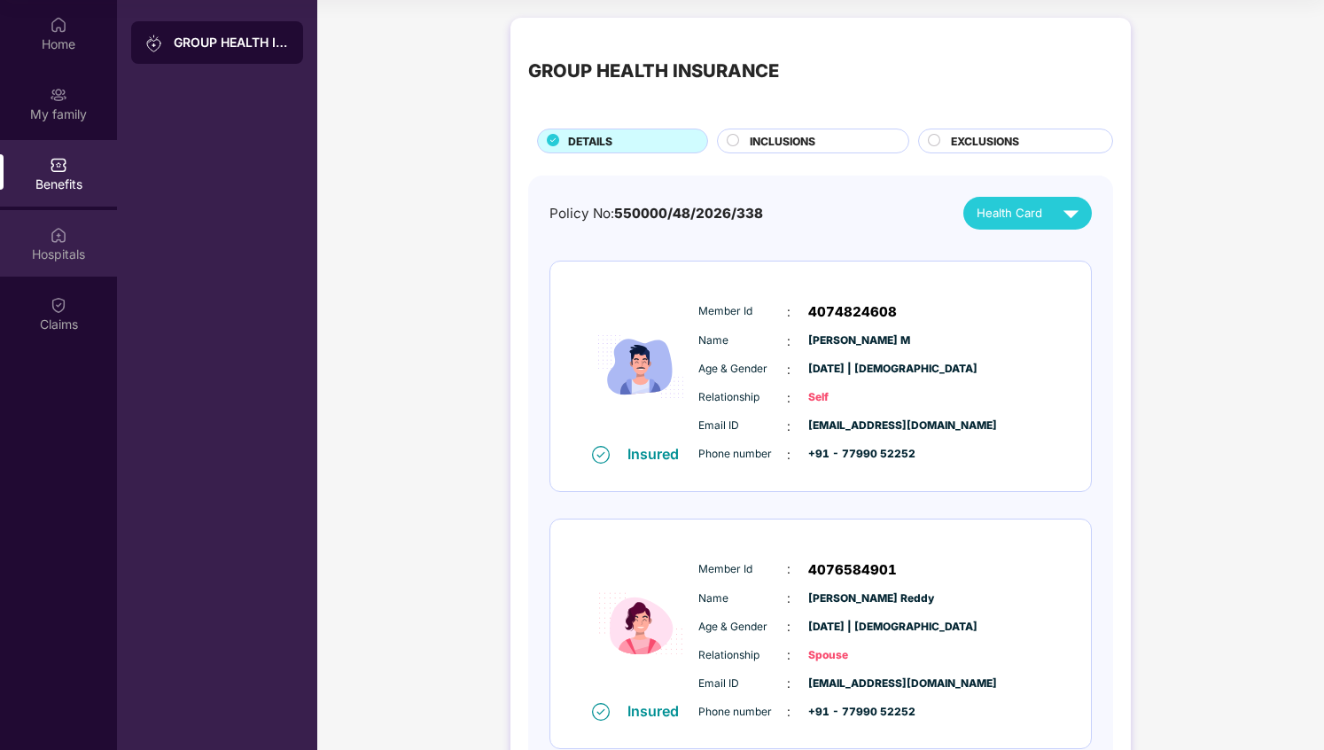
click at [69, 232] on div "Hospitals" at bounding box center [58, 243] width 117 height 66
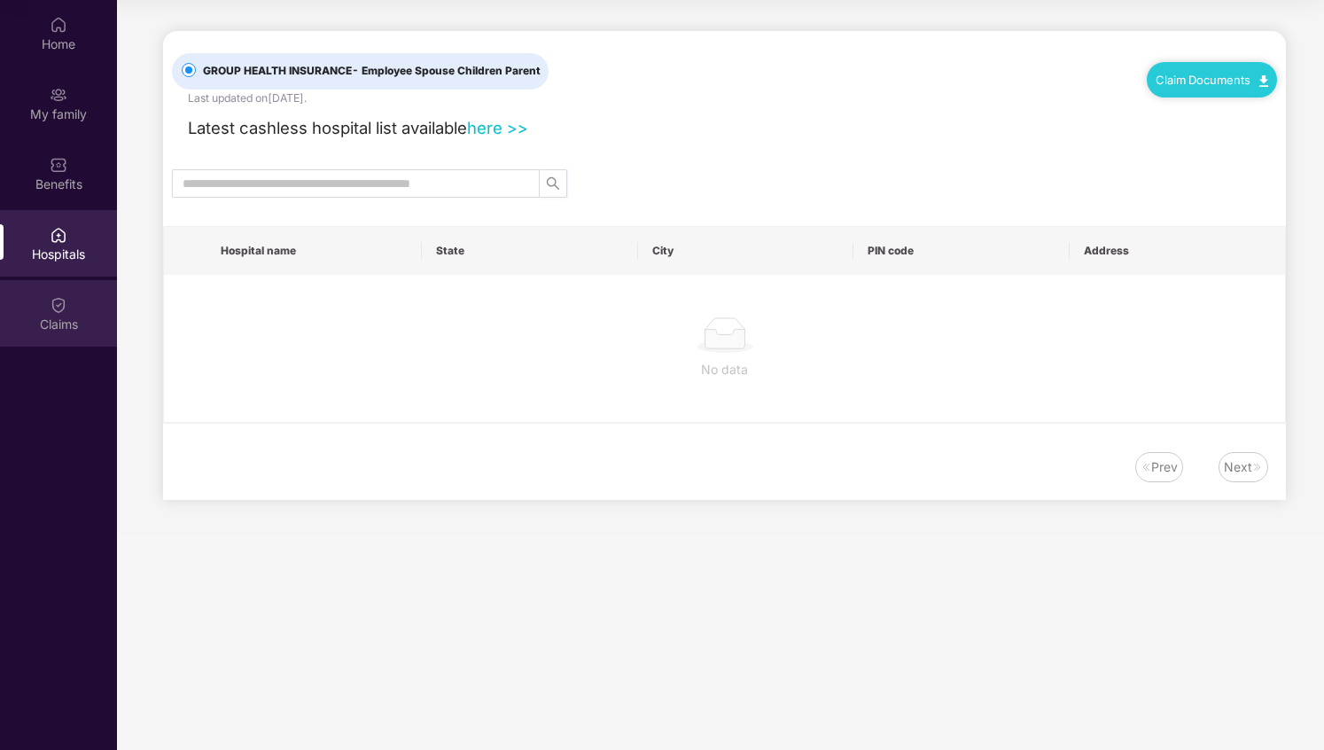
click at [64, 296] on img at bounding box center [59, 305] width 18 height 18
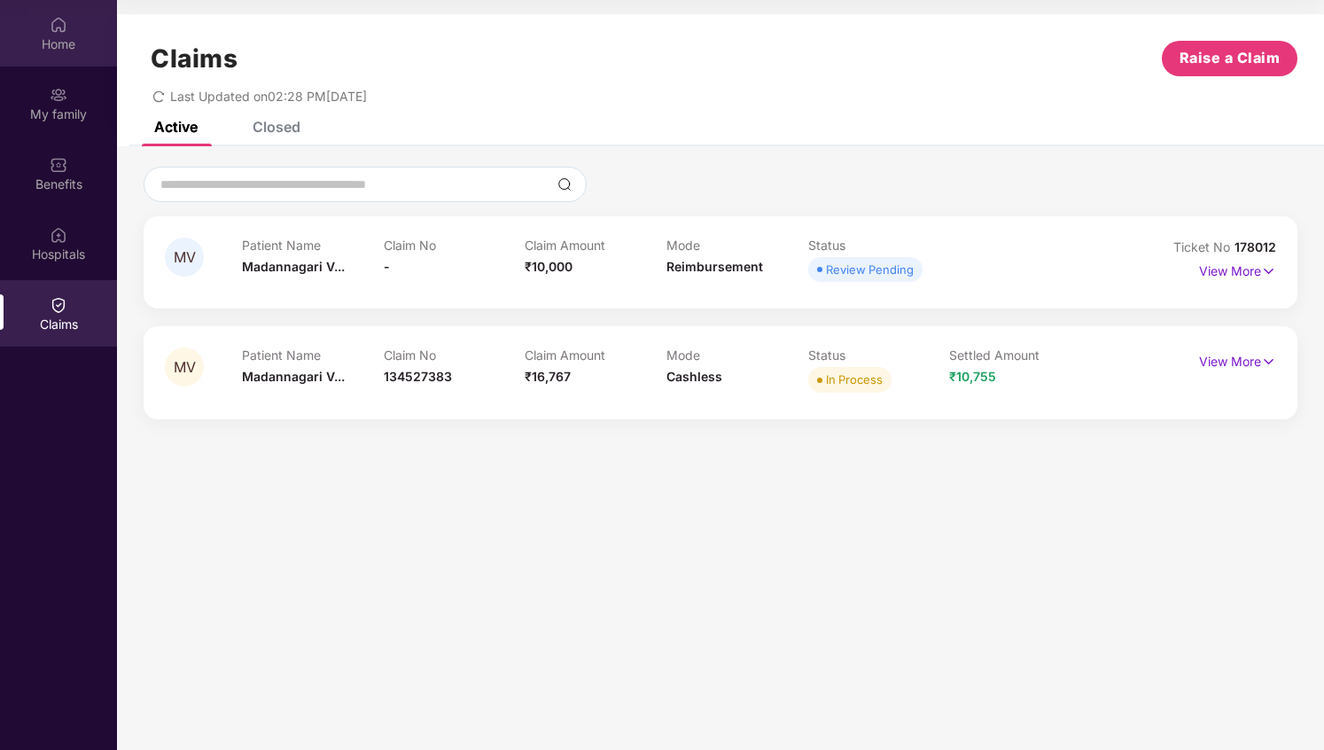
click at [59, 34] on div "Home" at bounding box center [58, 33] width 117 height 66
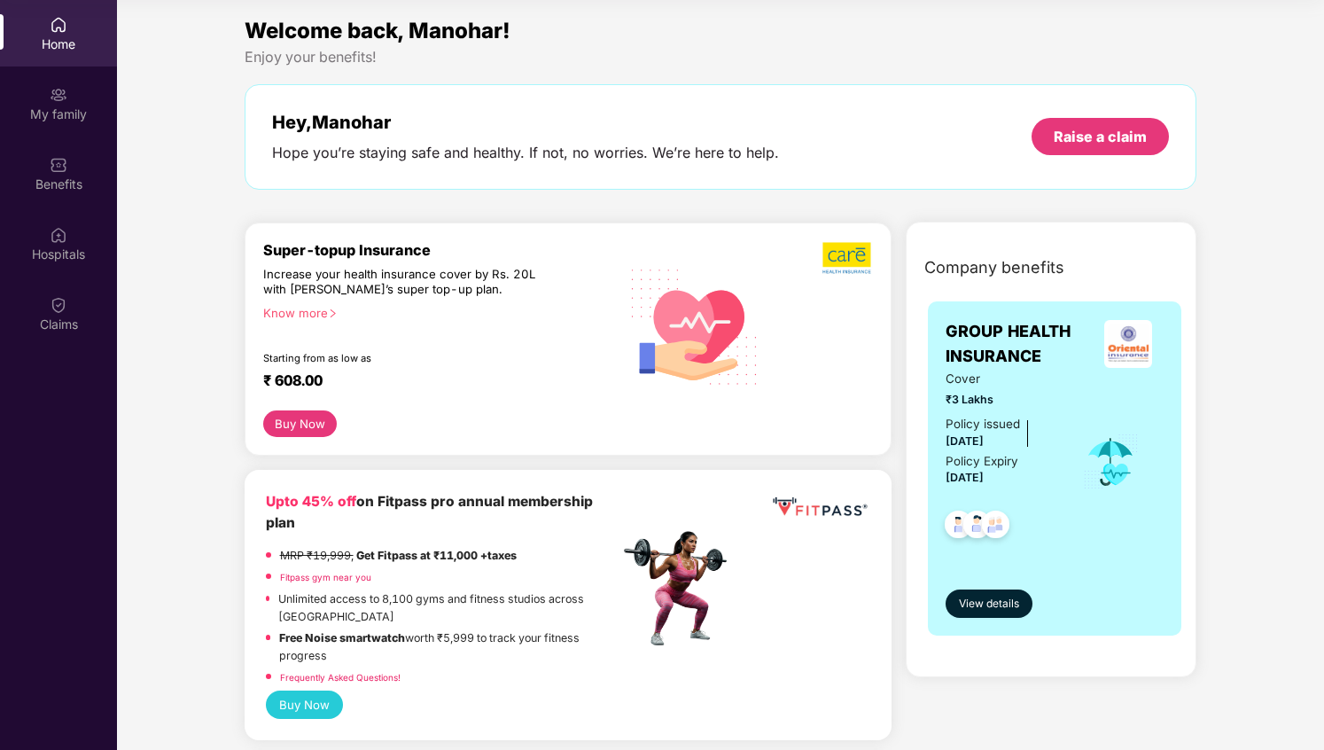
click at [458, 190] on div "Welcome back, Manohar! Enjoy your benefits! Hey, [PERSON_NAME] Hope you’re stay…" at bounding box center [721, 110] width 967 height 193
click at [996, 262] on span "Company benefits" at bounding box center [995, 267] width 140 height 25
